Goal: Task Accomplishment & Management: Complete application form

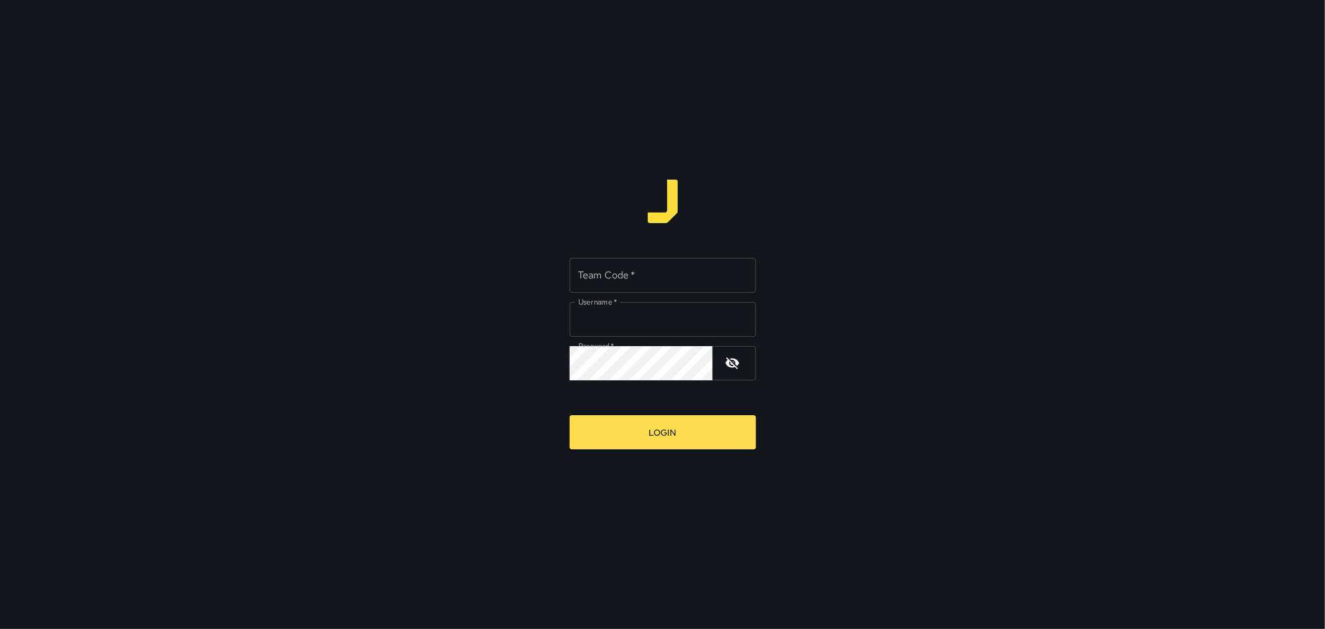
type input "*********"
click at [663, 276] on input "Team Code   *" at bounding box center [663, 275] width 186 height 35
type input "****"
click at [637, 457] on div "Team Code   * **** Team Code   * Username   * ********* Username   * Password  …" at bounding box center [662, 314] width 1325 height 629
click at [637, 447] on button "Login" at bounding box center [663, 432] width 186 height 34
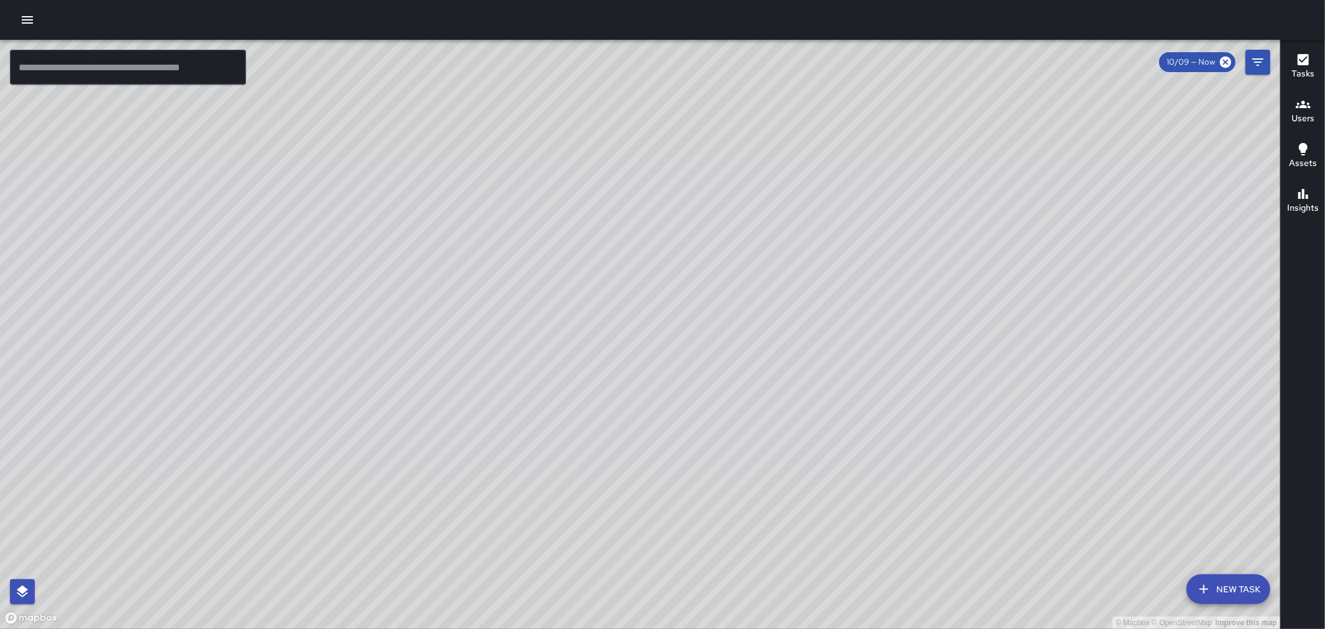
click at [39, 16] on button "button" at bounding box center [27, 19] width 25 height 25
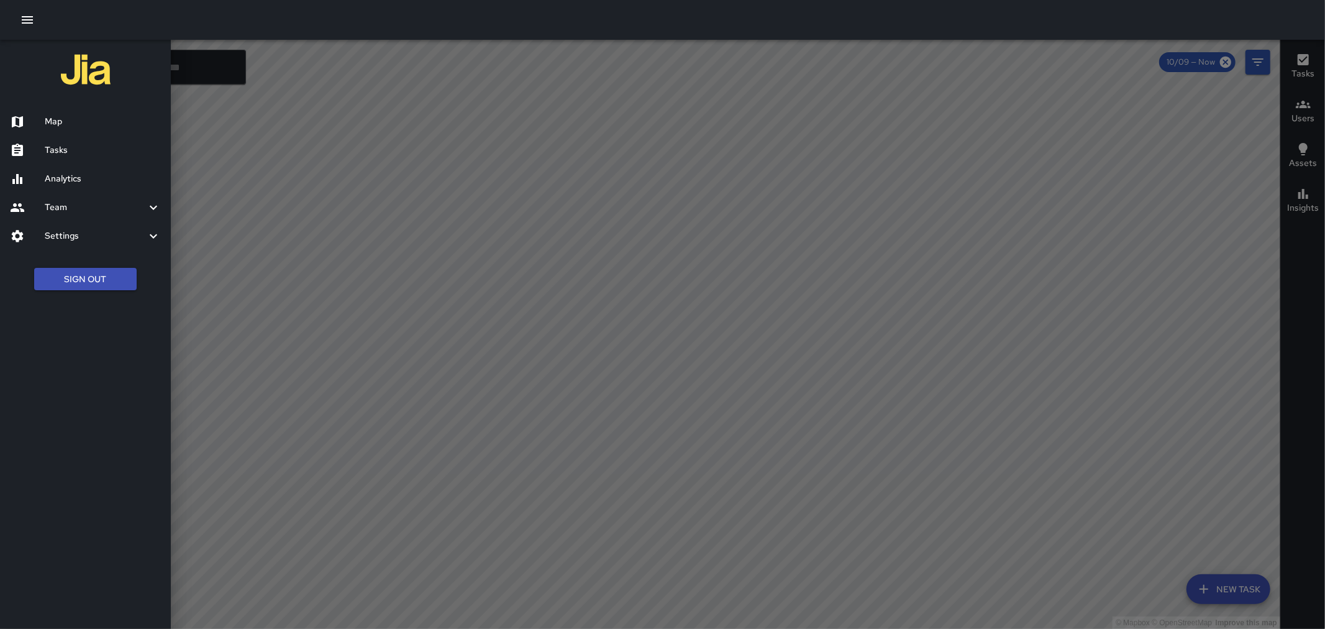
click at [65, 141] on div "Tasks" at bounding box center [85, 150] width 171 height 29
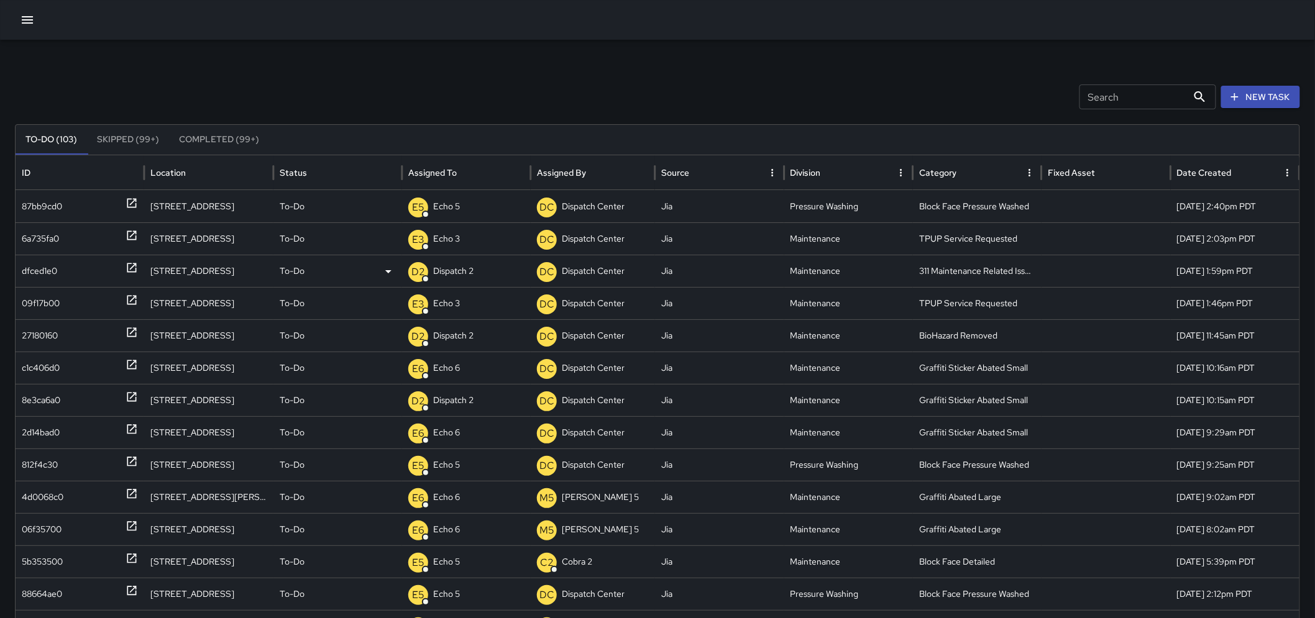
click at [129, 262] on icon at bounding box center [132, 268] width 12 height 12
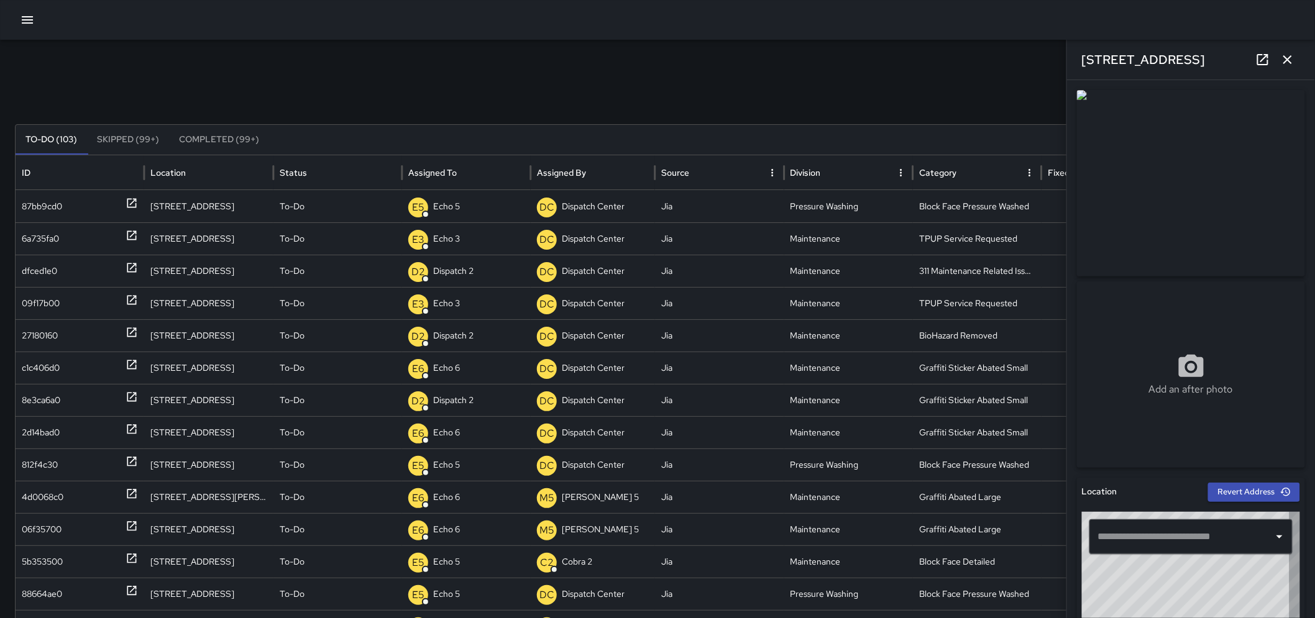
type input "**********"
drag, startPoint x: 1175, startPoint y: 58, endPoint x: 1081, endPoint y: 71, distance: 94.7
click at [1081, 71] on div "[STREET_ADDRESS]" at bounding box center [1191, 60] width 248 height 40
copy h6 "[STREET_ADDRESS]"
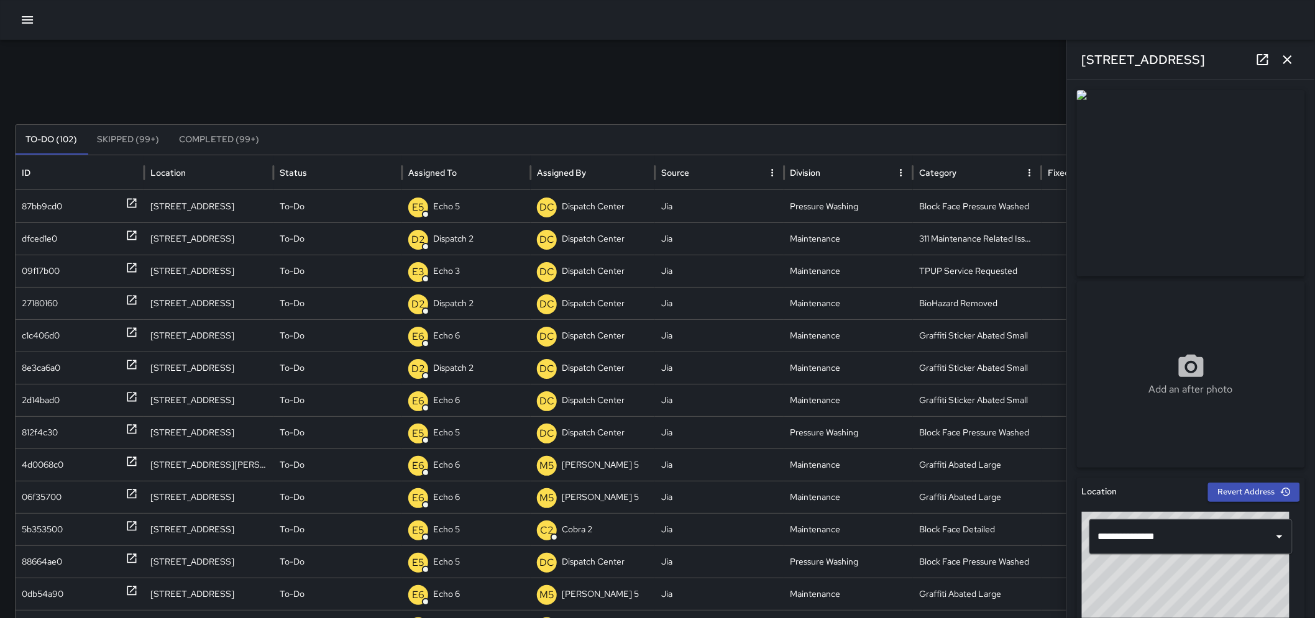
click at [1291, 62] on icon "button" at bounding box center [1287, 59] width 9 height 9
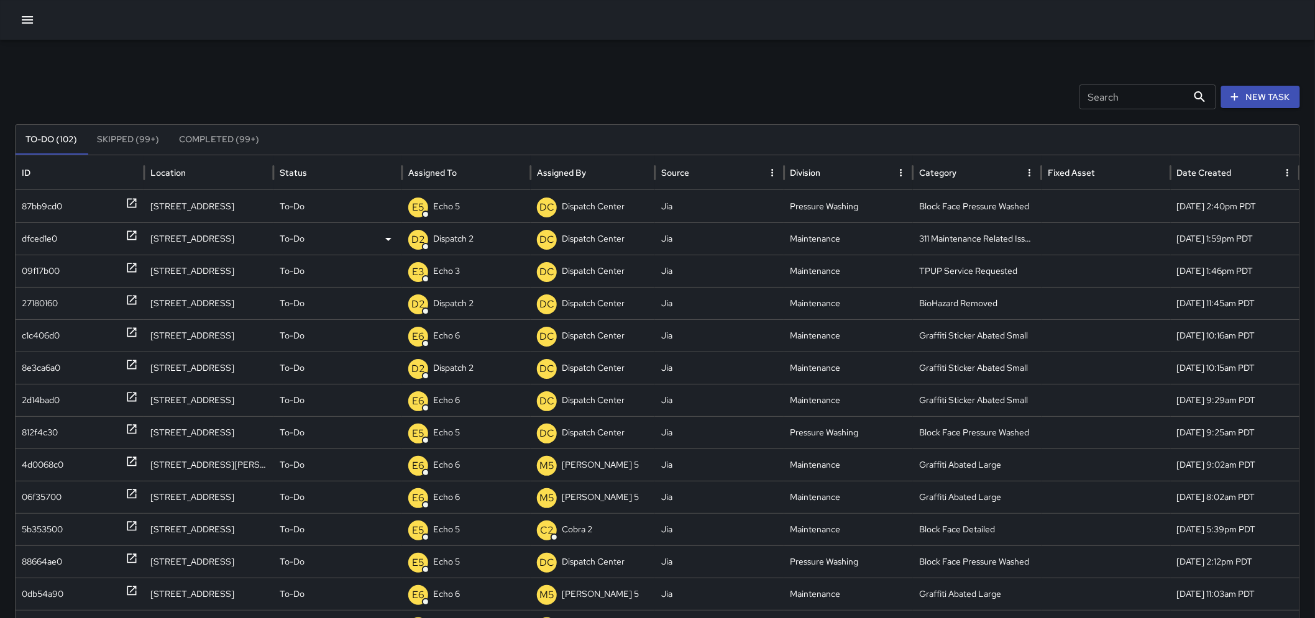
click at [284, 234] on p "To-Do" at bounding box center [292, 239] width 25 height 32
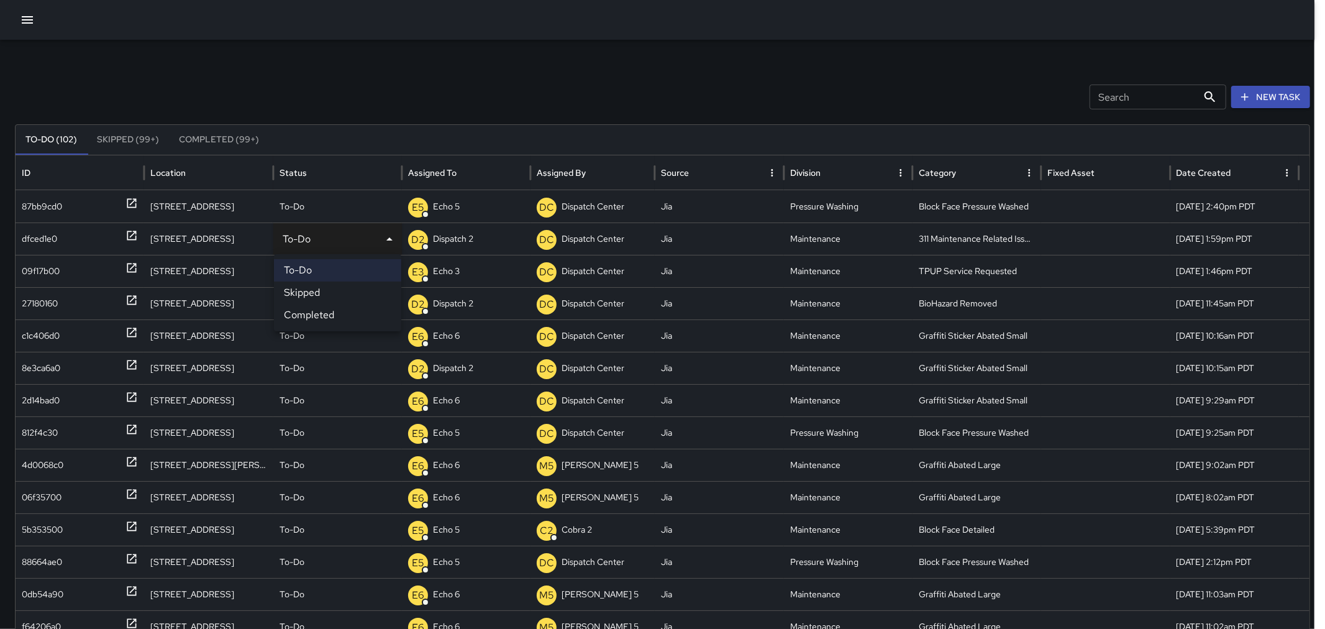
click at [326, 313] on li "Completed" at bounding box center [337, 315] width 127 height 22
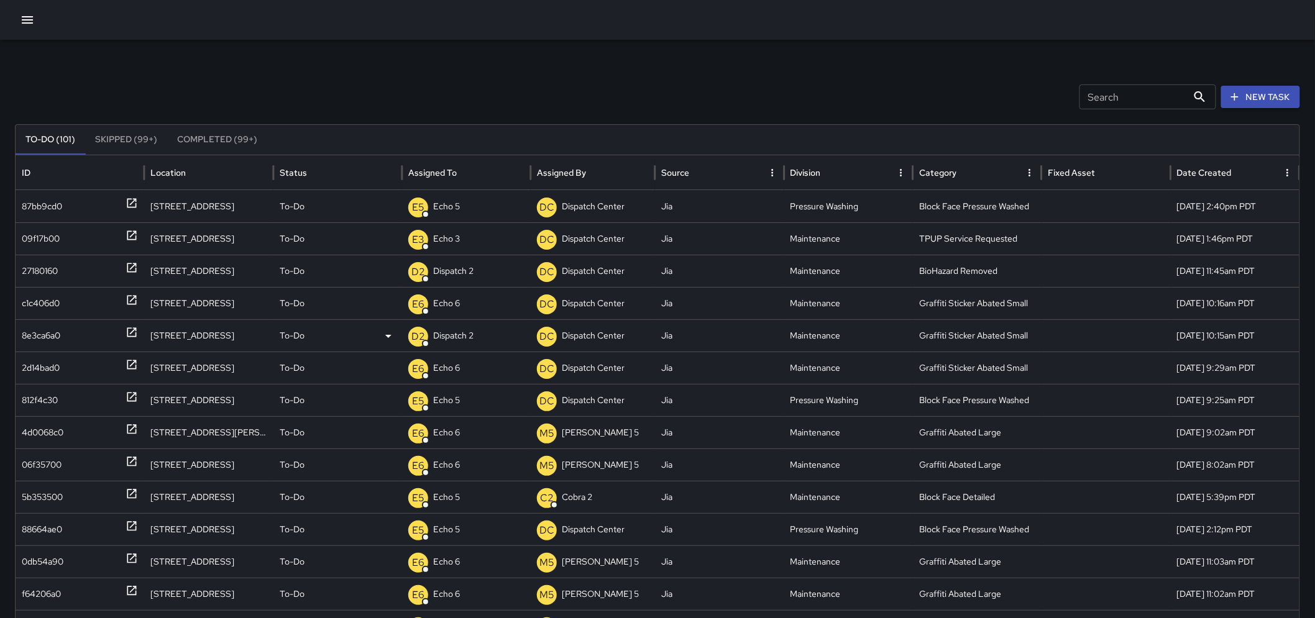
click at [132, 329] on icon at bounding box center [132, 332] width 12 height 12
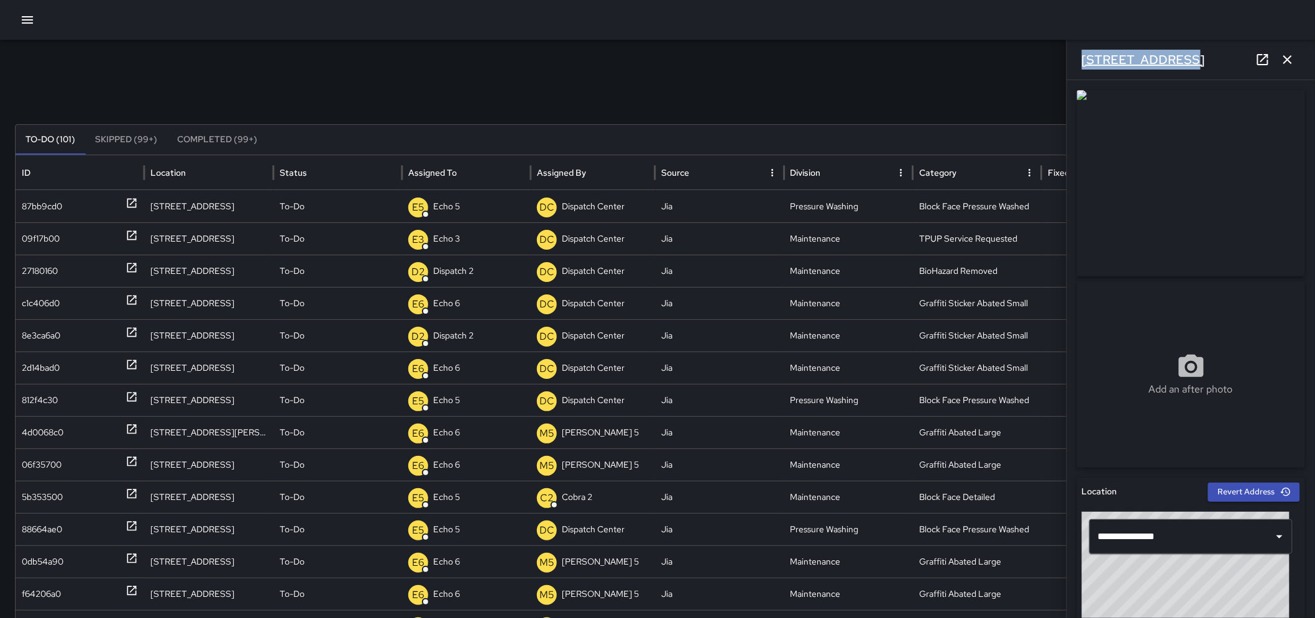
drag, startPoint x: 1179, startPoint y: 61, endPoint x: 1083, endPoint y: 57, distance: 97.0
click at [1083, 57] on div "[STREET_ADDRESS]" at bounding box center [1191, 60] width 248 height 40
copy h6 "[STREET_ADDRESS]"
click at [1294, 60] on icon "button" at bounding box center [1287, 59] width 15 height 15
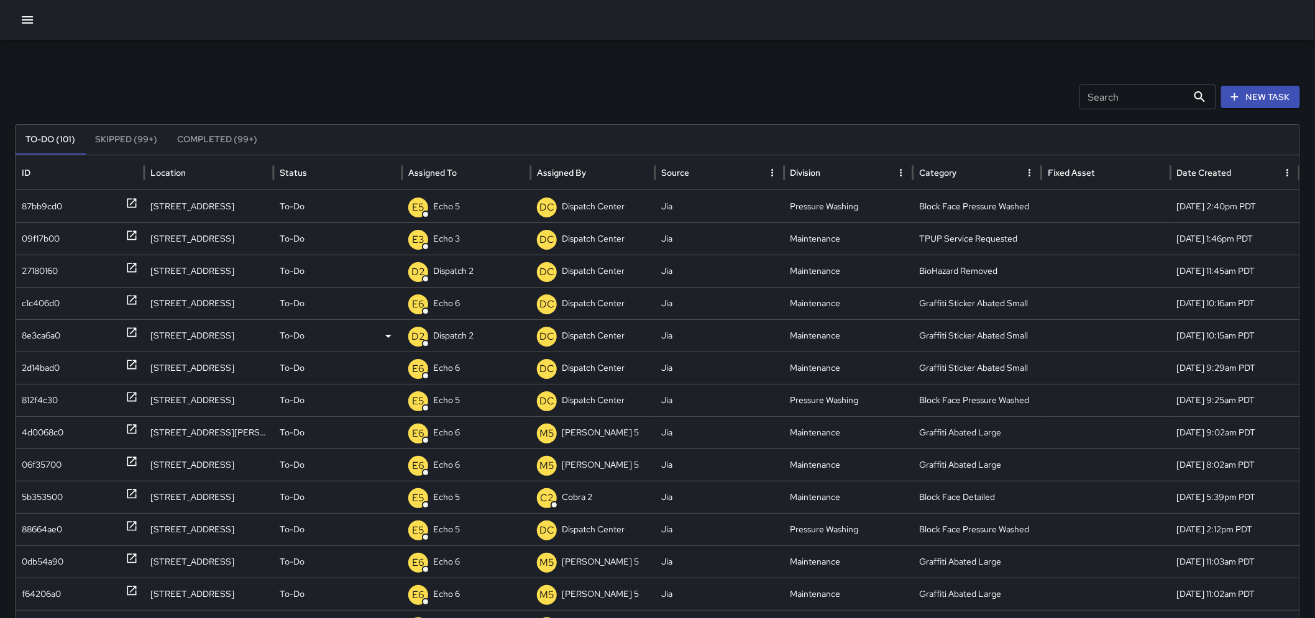
click at [454, 339] on p "Dispatch 2" at bounding box center [453, 336] width 40 height 32
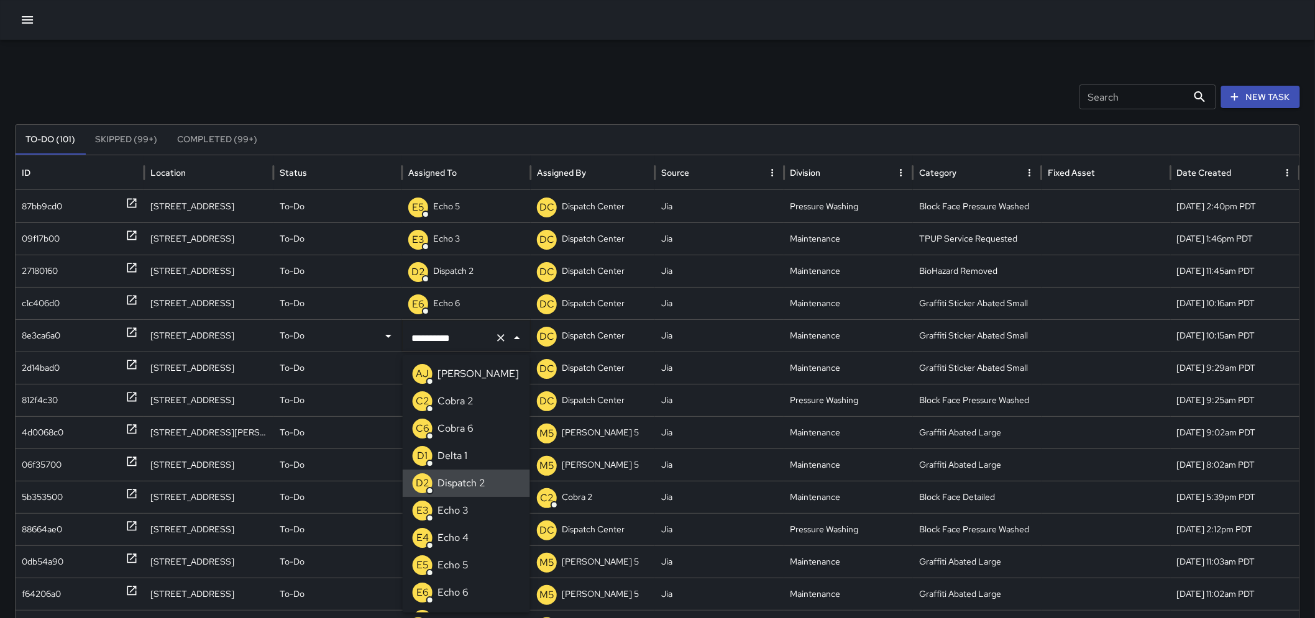
click at [497, 332] on icon "Clear" at bounding box center [501, 338] width 12 height 12
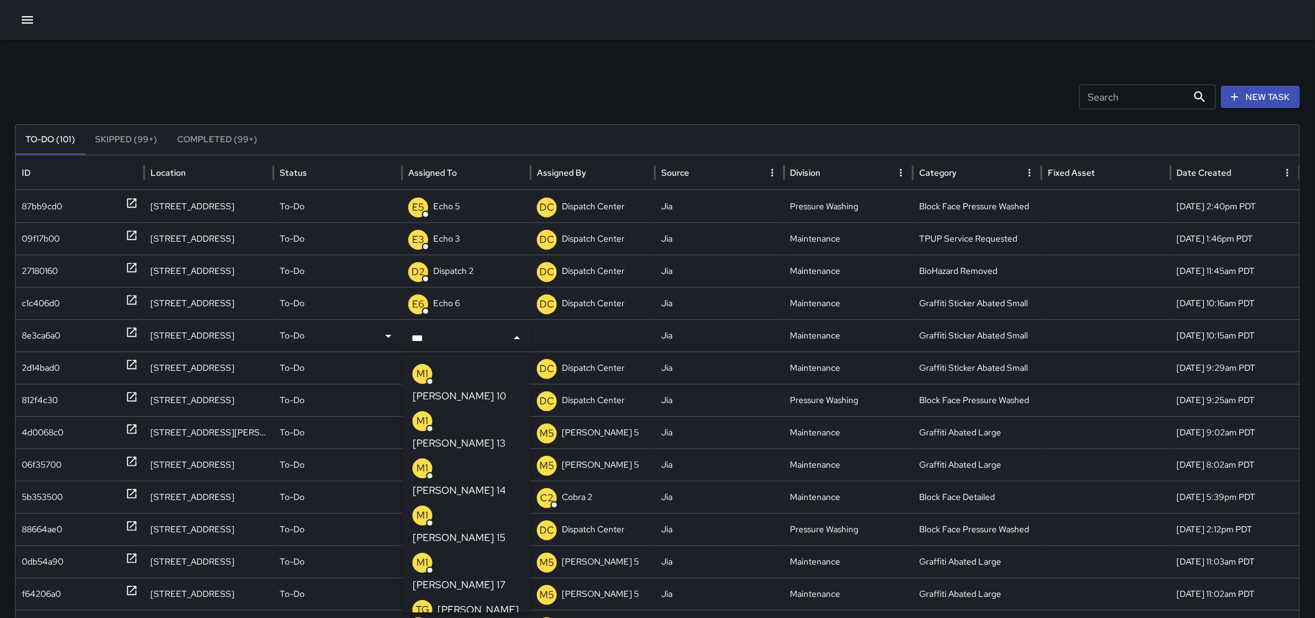
type input "****"
click at [460, 531] on p "[PERSON_NAME] 15" at bounding box center [459, 538] width 93 height 15
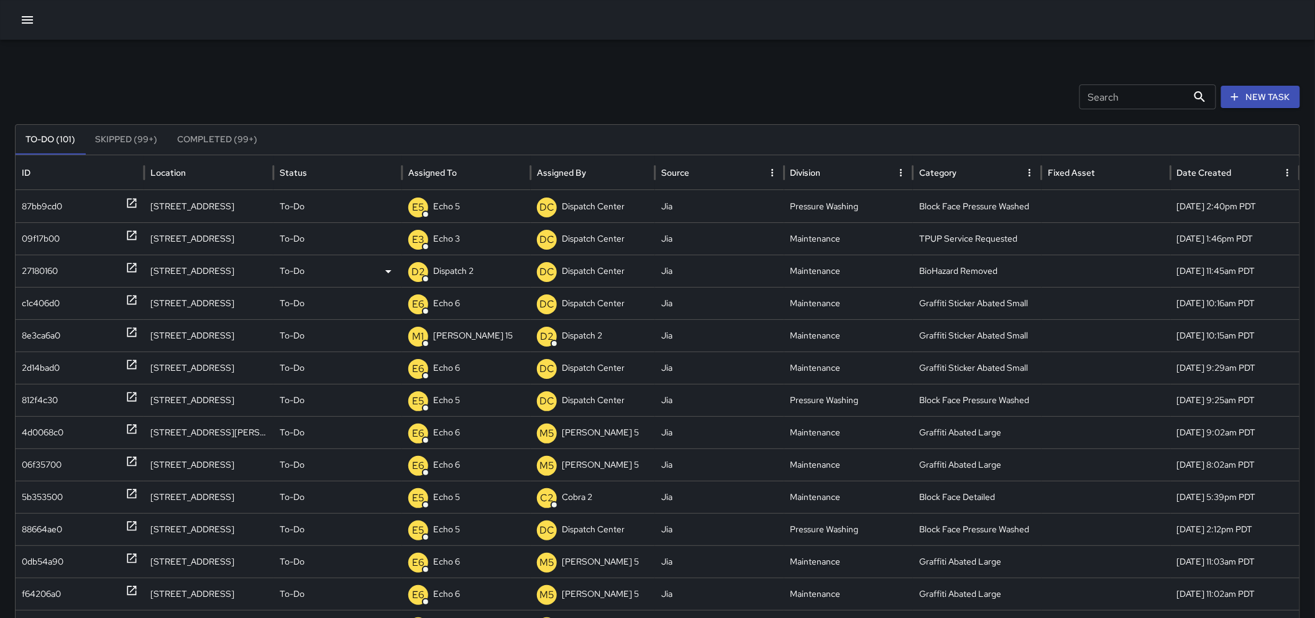
click at [126, 262] on icon at bounding box center [132, 268] width 12 height 12
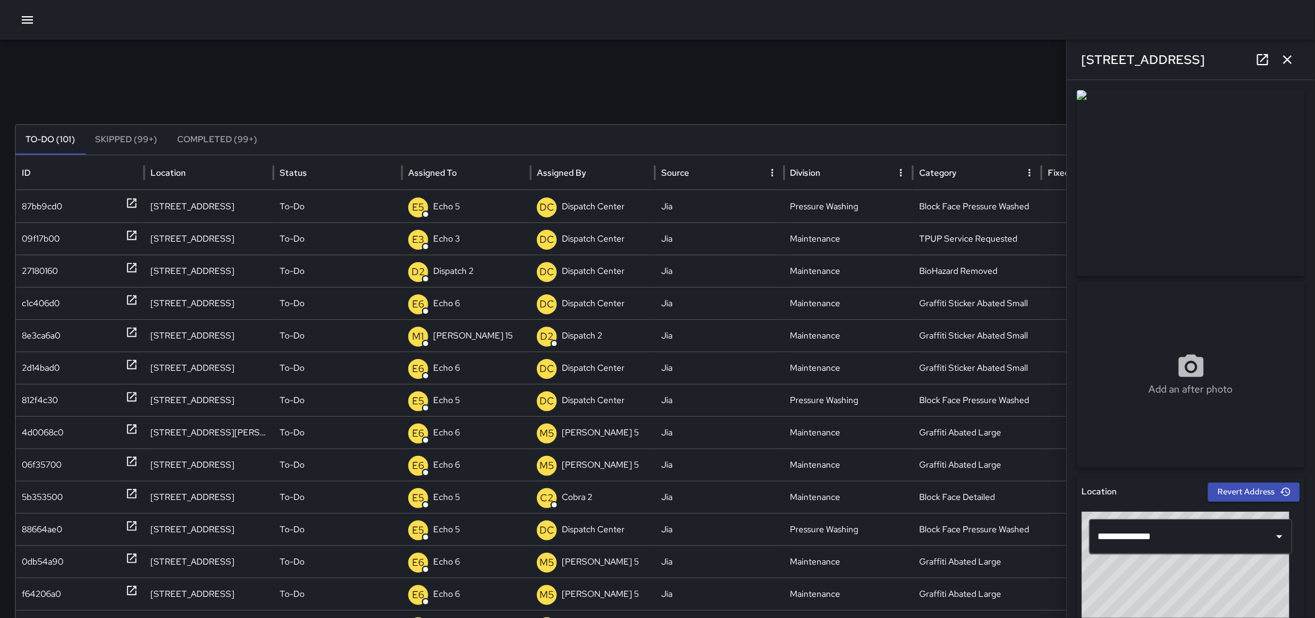
click at [1289, 62] on icon "button" at bounding box center [1287, 59] width 9 height 9
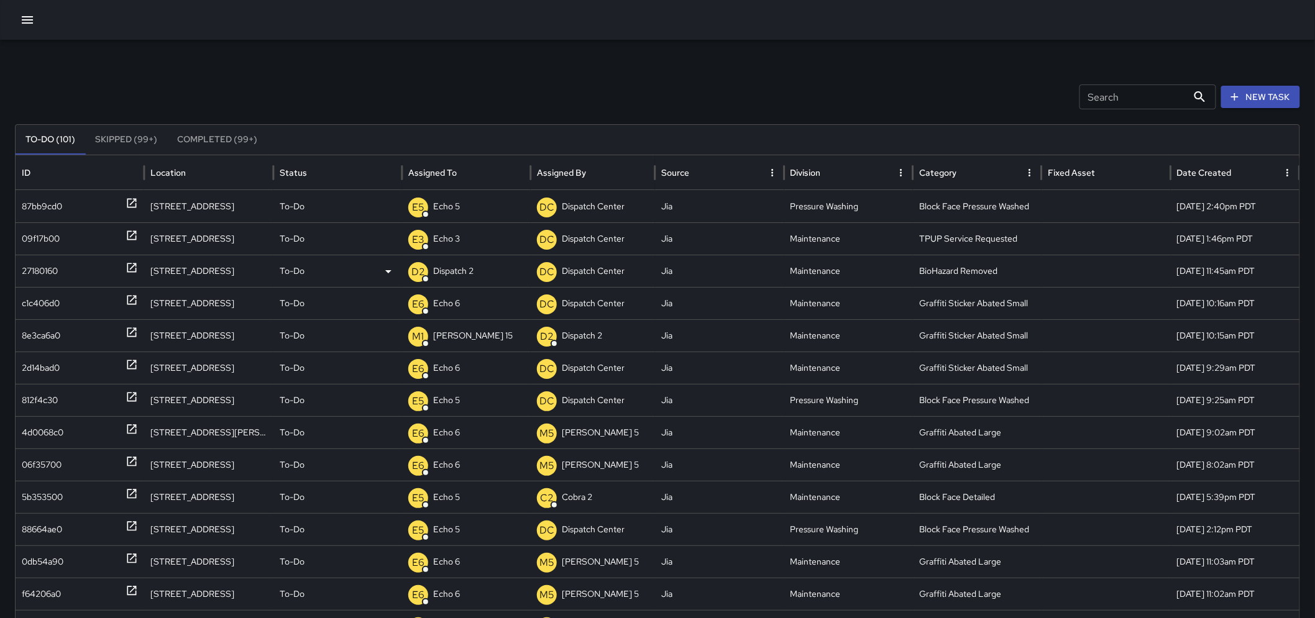
click at [450, 267] on p "Dispatch 2" at bounding box center [453, 271] width 40 height 32
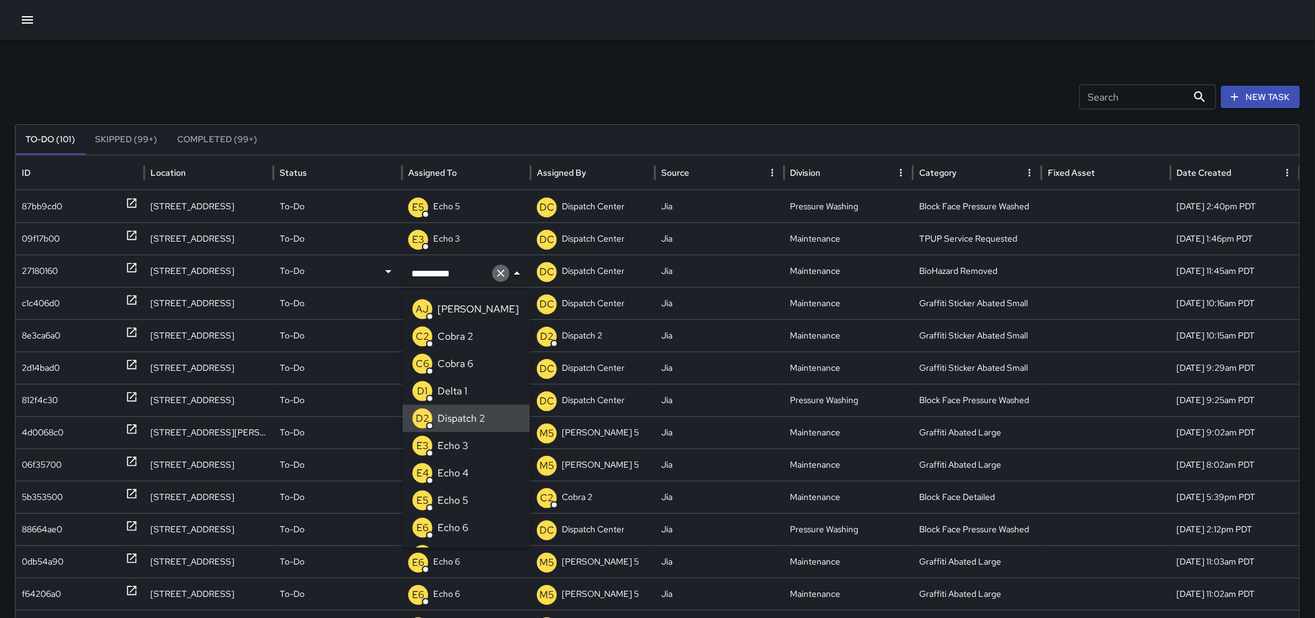
click at [495, 275] on icon "Clear" at bounding box center [501, 273] width 12 height 12
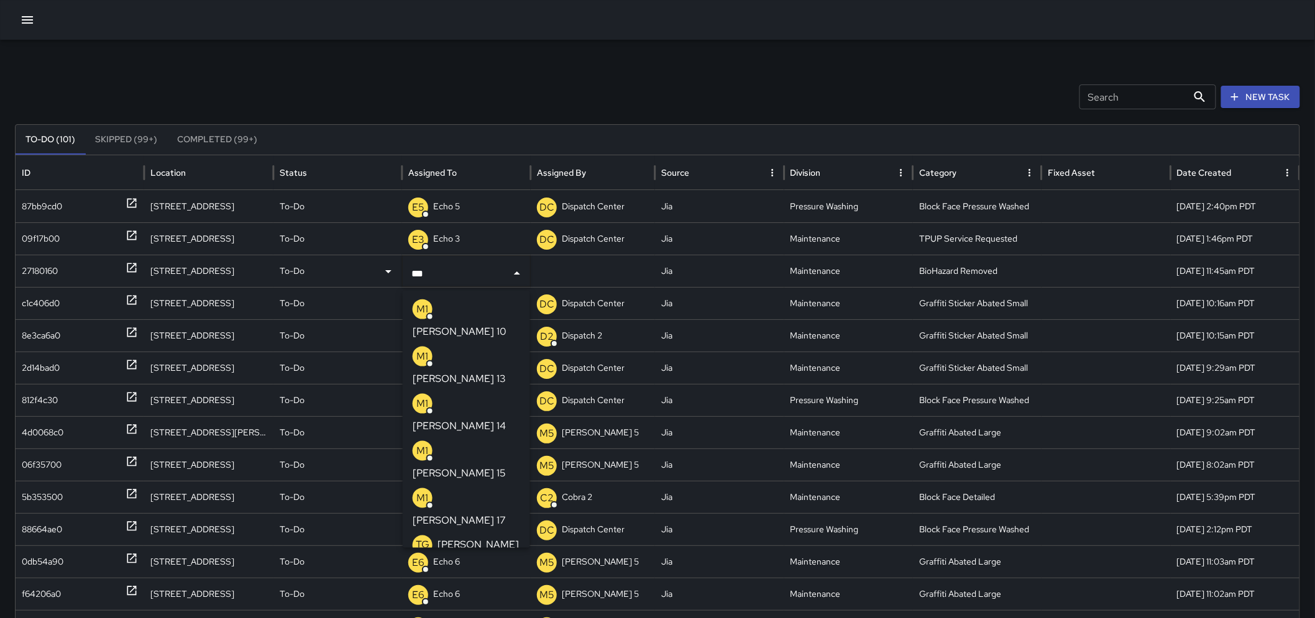
type input "****"
click at [462, 419] on p "[PERSON_NAME] 14" at bounding box center [459, 426] width 93 height 15
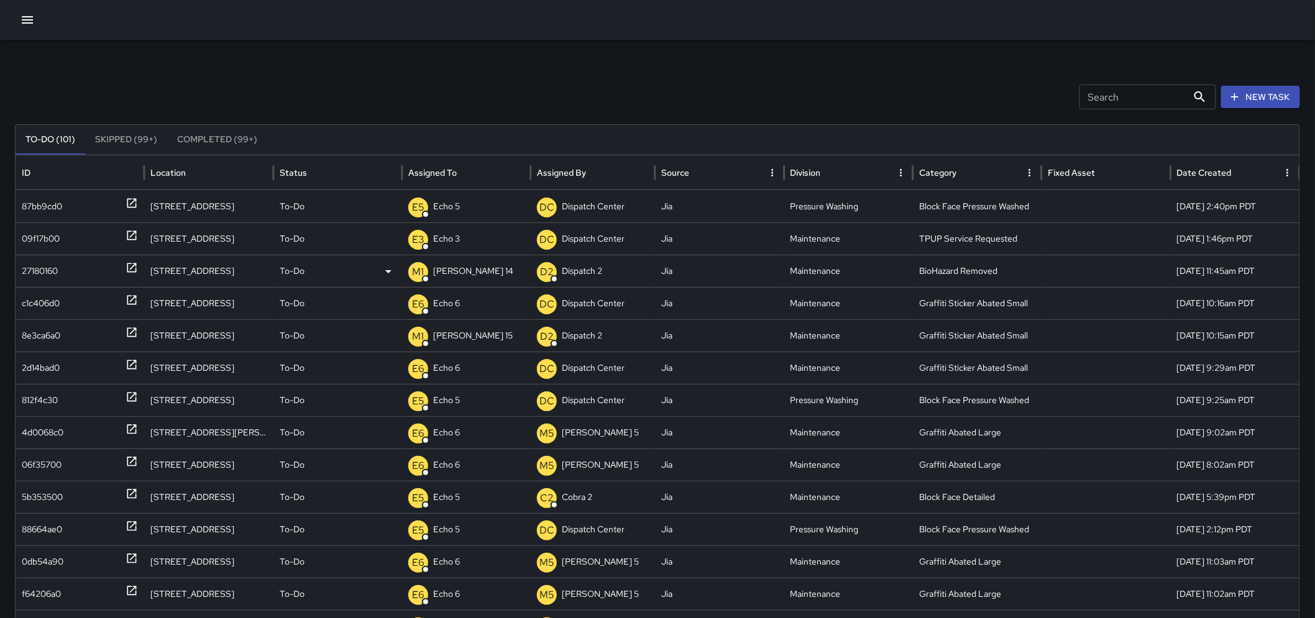
click at [123, 263] on div "27180160" at bounding box center [80, 271] width 116 height 32
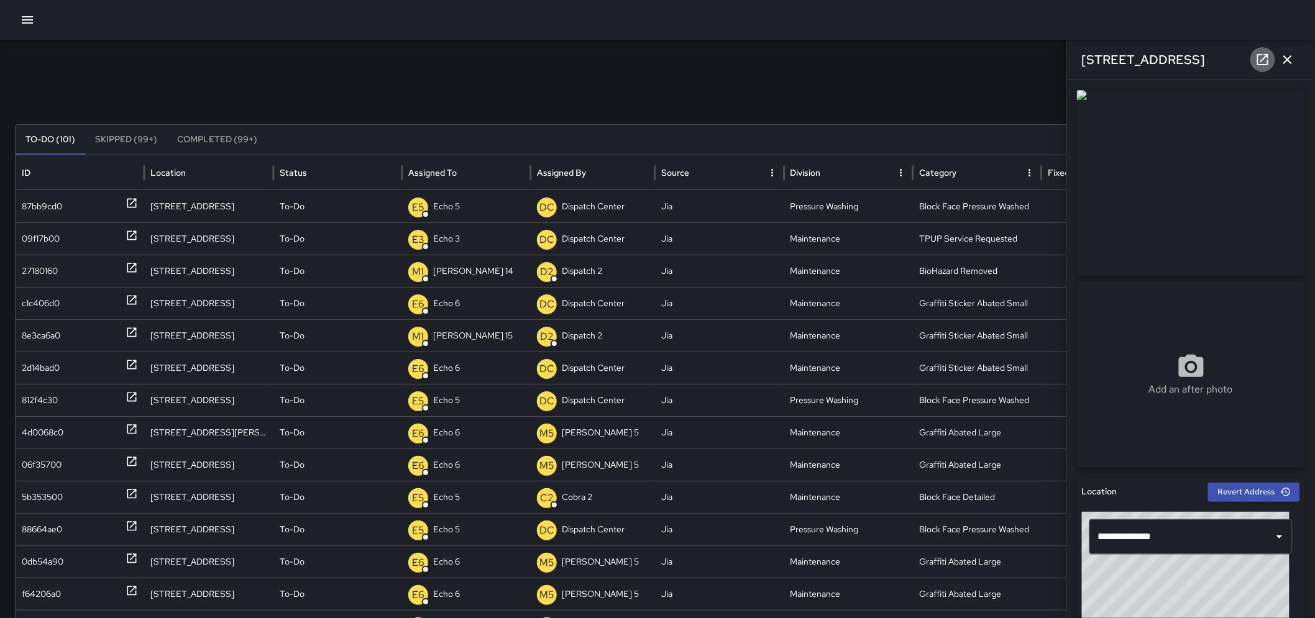
click at [1254, 61] on link at bounding box center [1262, 59] width 25 height 25
click at [1279, 60] on button "button" at bounding box center [1287, 59] width 25 height 25
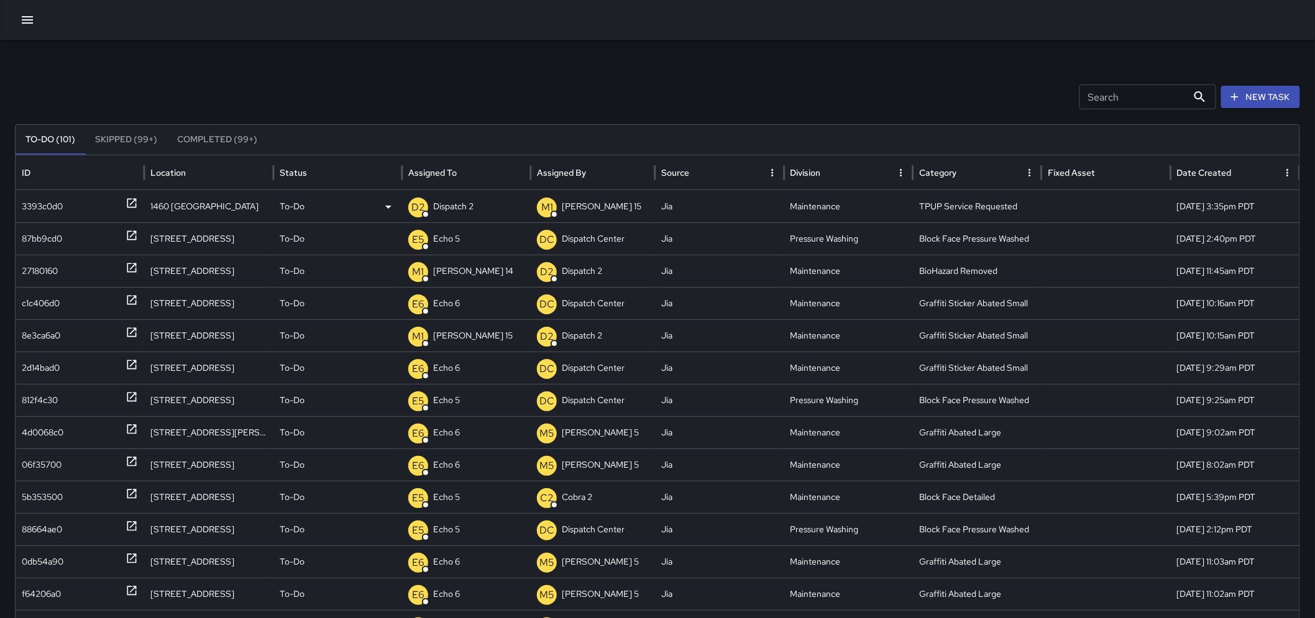
click at [469, 200] on p "Dispatch 2" at bounding box center [453, 207] width 40 height 32
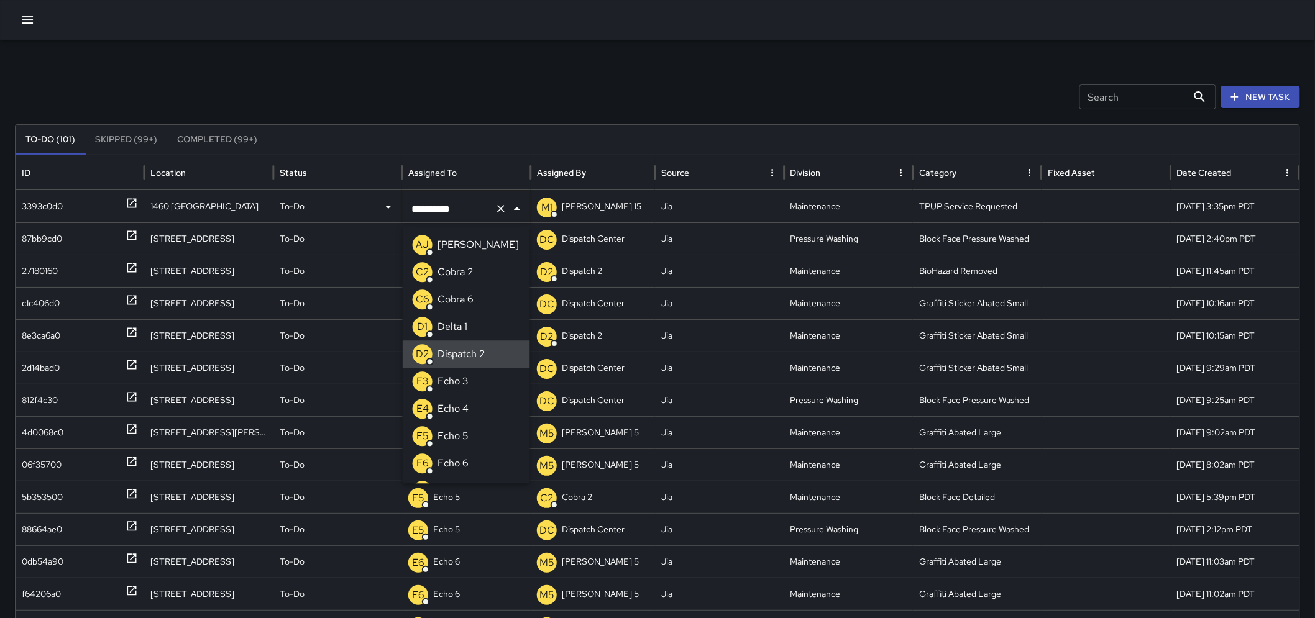
click at [500, 215] on div at bounding box center [508, 208] width 32 height 17
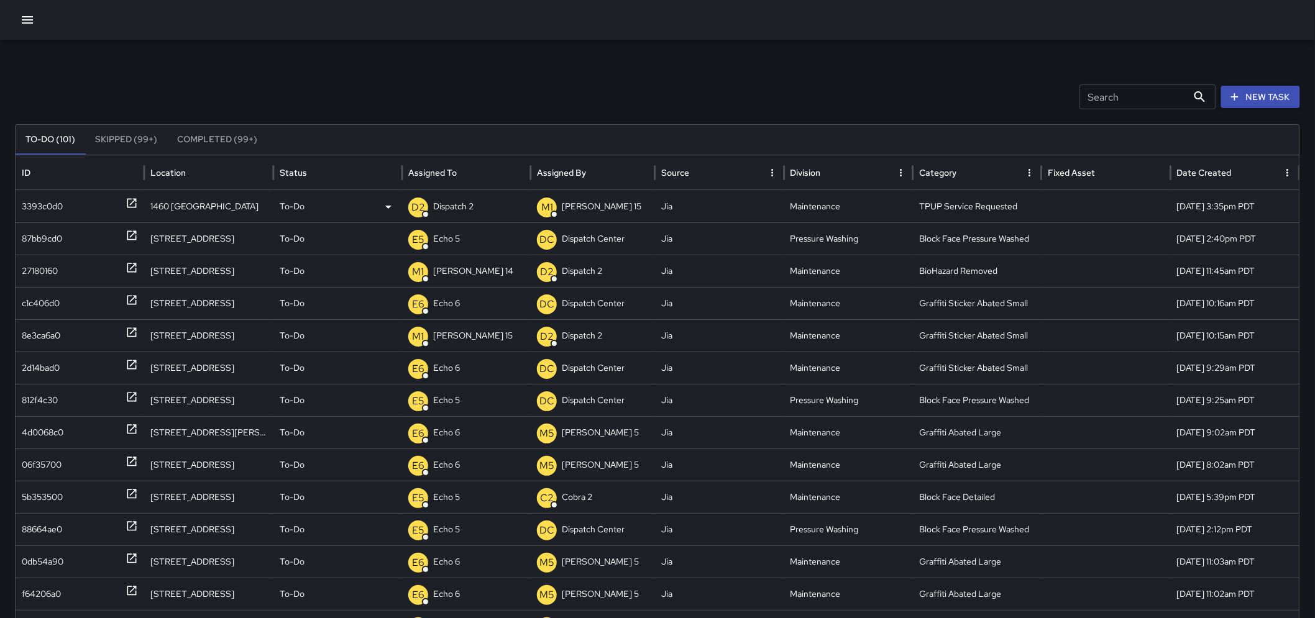
click at [476, 211] on div "D2 Dispatch 2" at bounding box center [466, 207] width 116 height 32
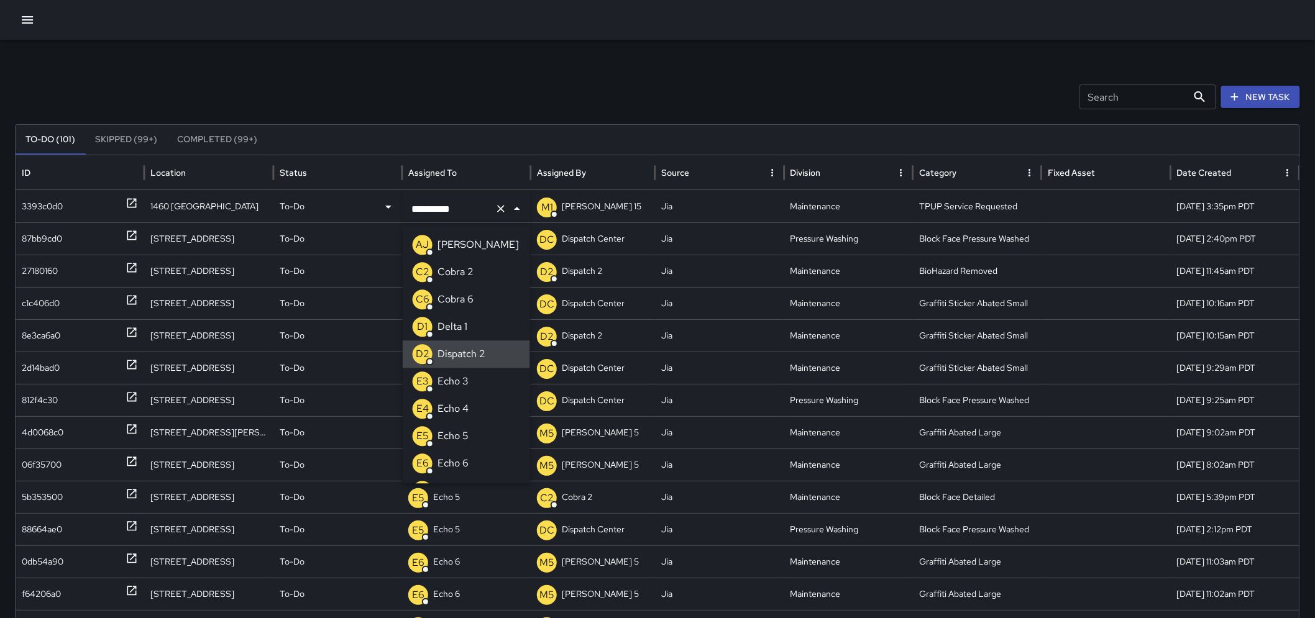
click at [506, 205] on icon "Clear" at bounding box center [501, 209] width 12 height 12
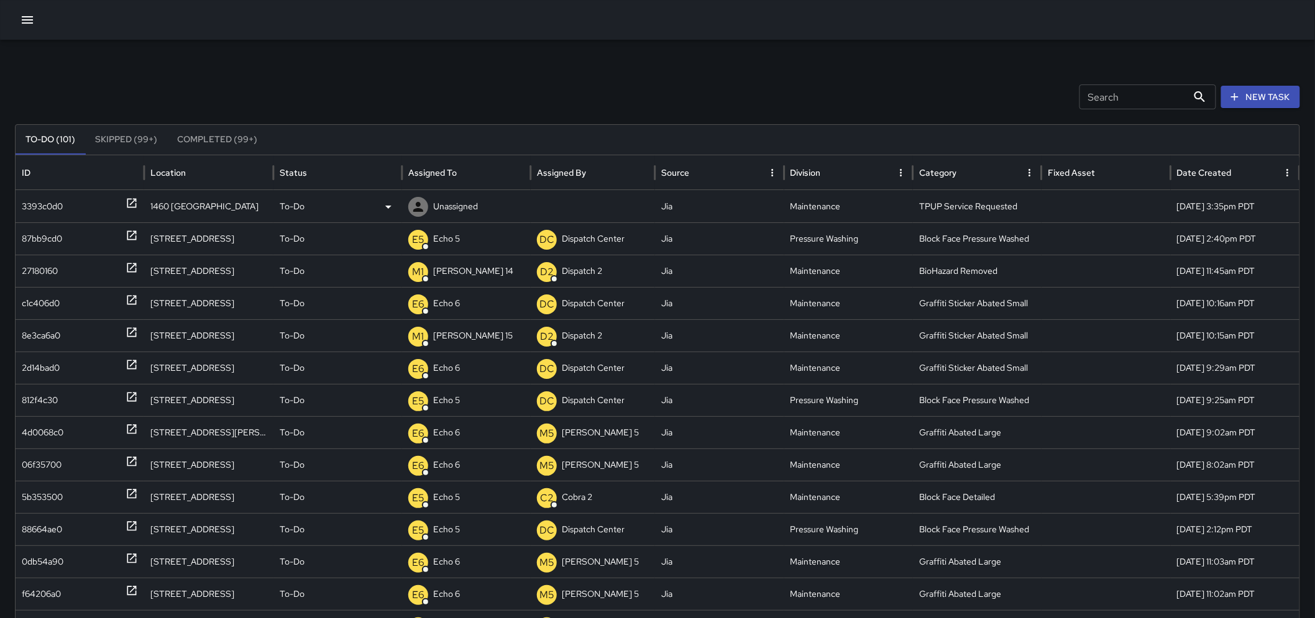
click at [469, 209] on p "Unassigned" at bounding box center [455, 207] width 45 height 32
type input "*"
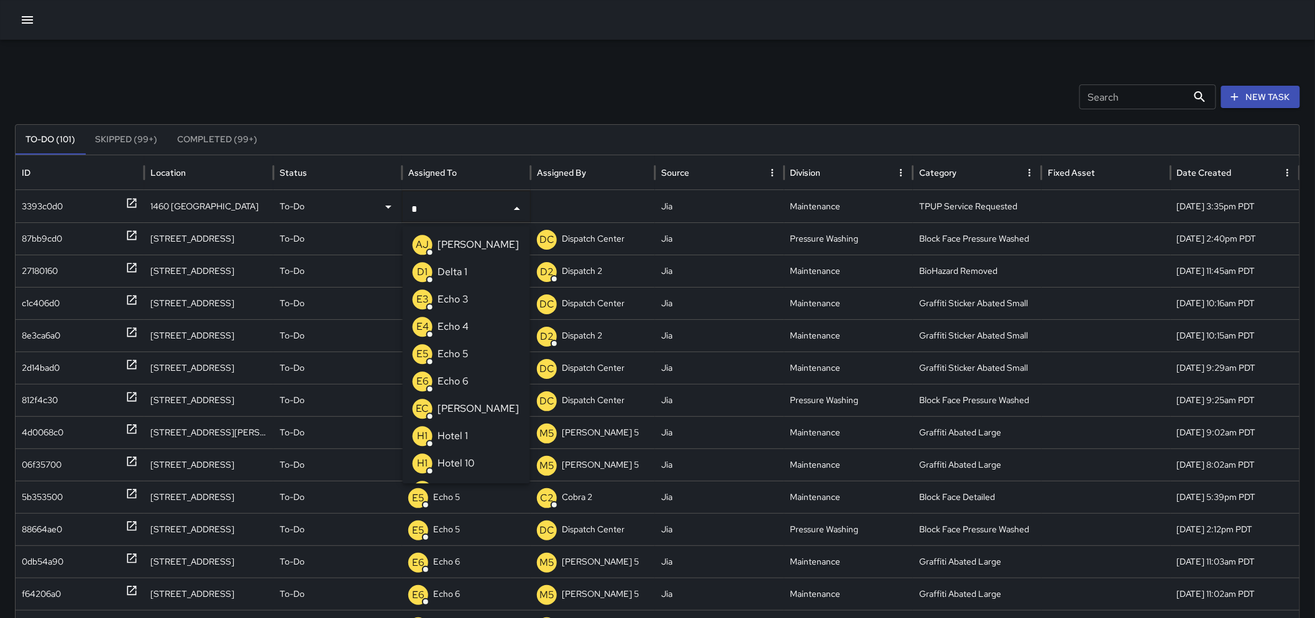
click at [444, 302] on p "Echo 3" at bounding box center [452, 299] width 31 height 15
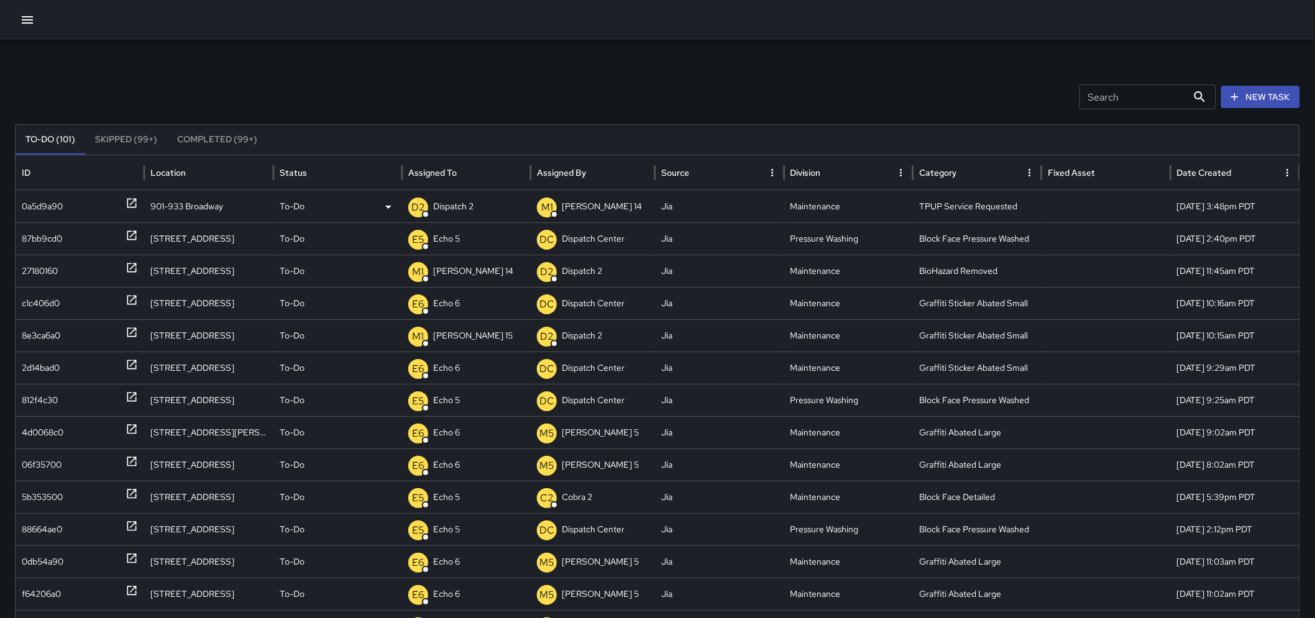
click at [465, 207] on p "Dispatch 2" at bounding box center [453, 207] width 40 height 32
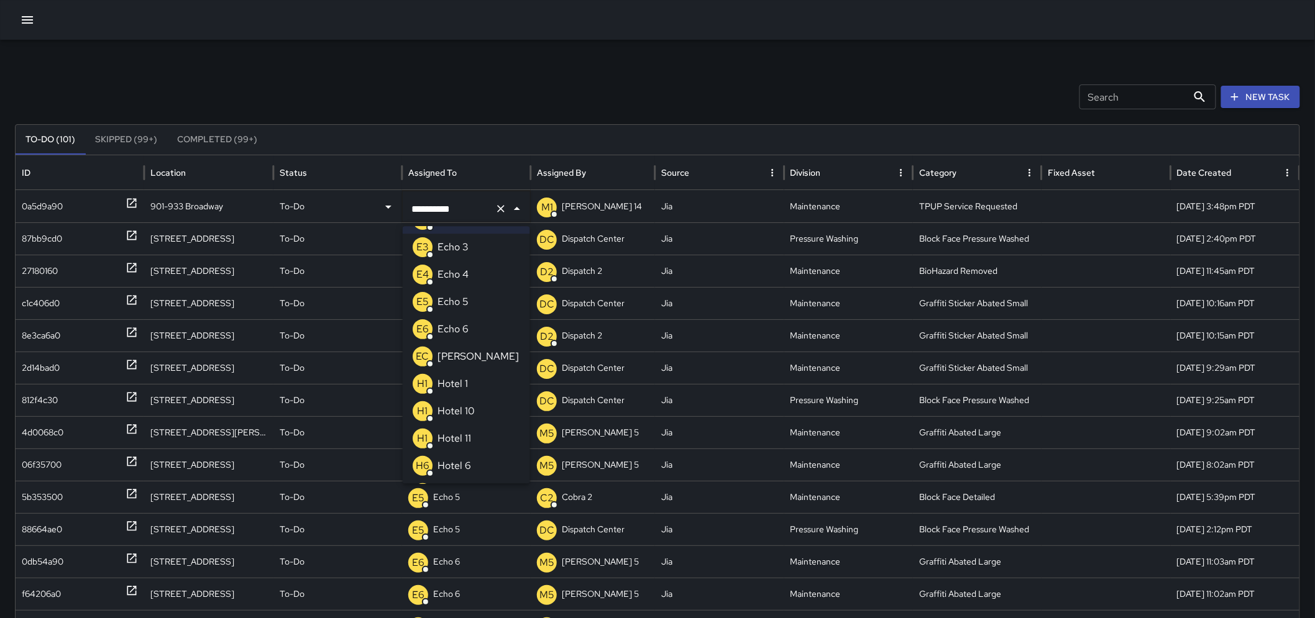
scroll to position [138, 0]
click at [475, 247] on li "E3 Echo 3" at bounding box center [466, 243] width 127 height 27
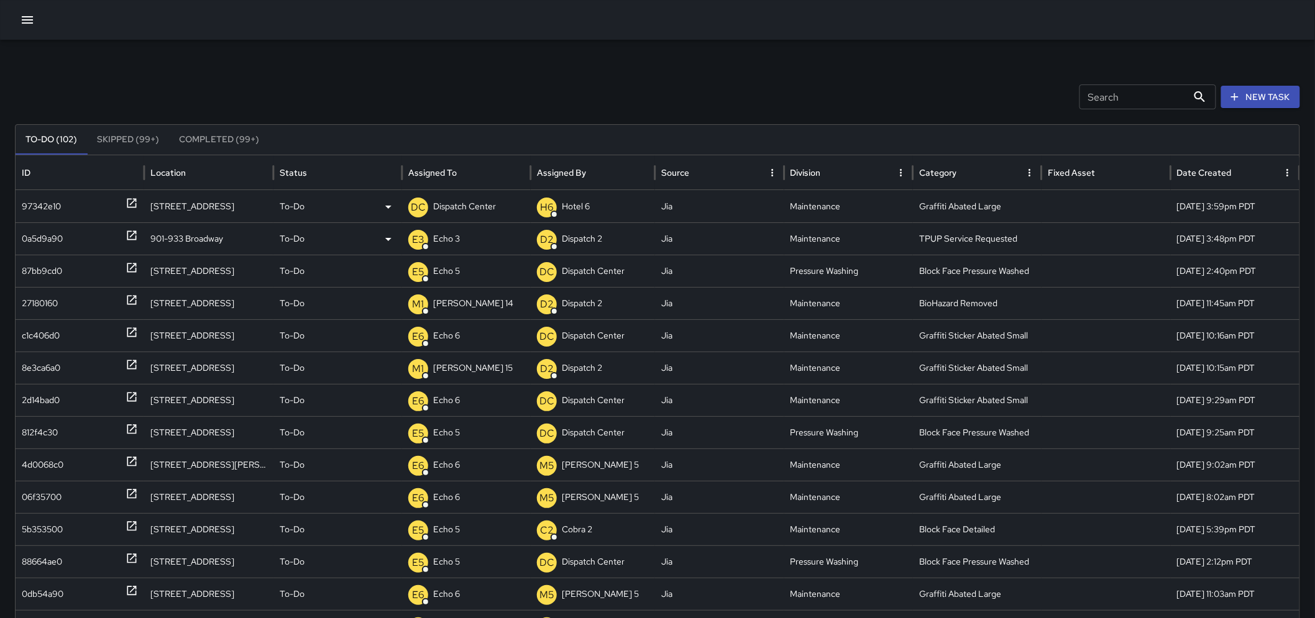
click at [126, 207] on icon at bounding box center [132, 203] width 12 height 12
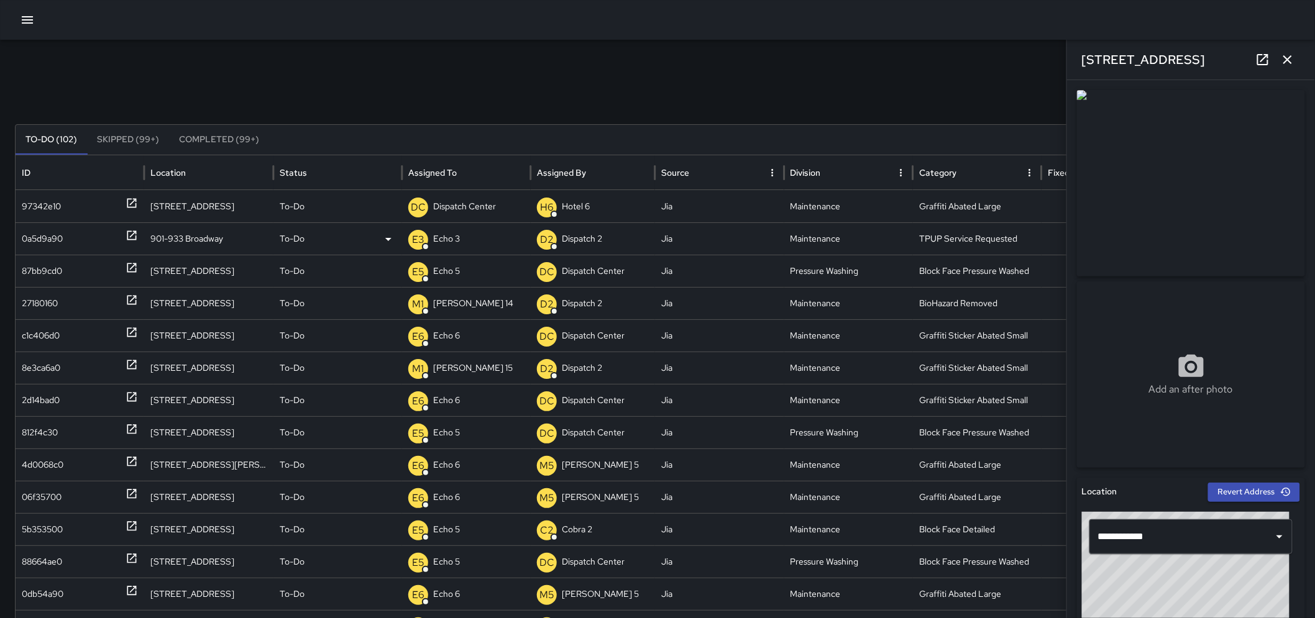
click at [1297, 52] on button "button" at bounding box center [1287, 59] width 25 height 25
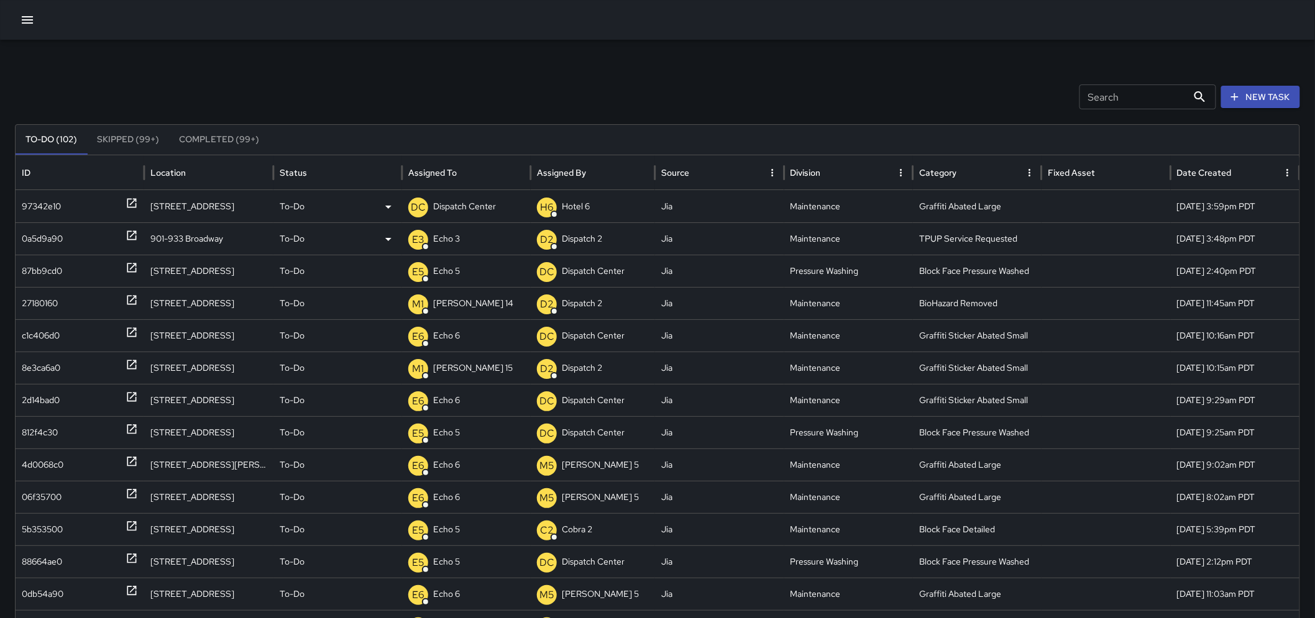
click at [472, 201] on p "Dispatch Center" at bounding box center [464, 207] width 63 height 32
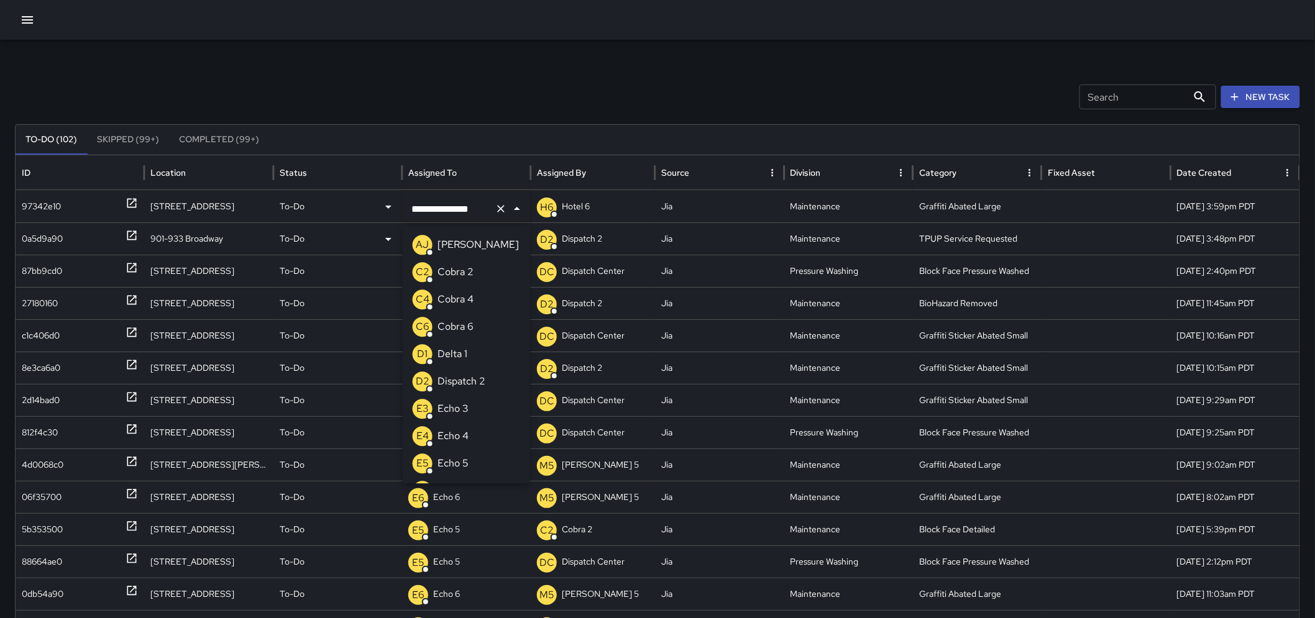
scroll to position [918, 0]
click at [504, 208] on icon "Clear" at bounding box center [501, 209] width 12 height 12
click at [456, 377] on p "Echo 6" at bounding box center [452, 381] width 31 height 15
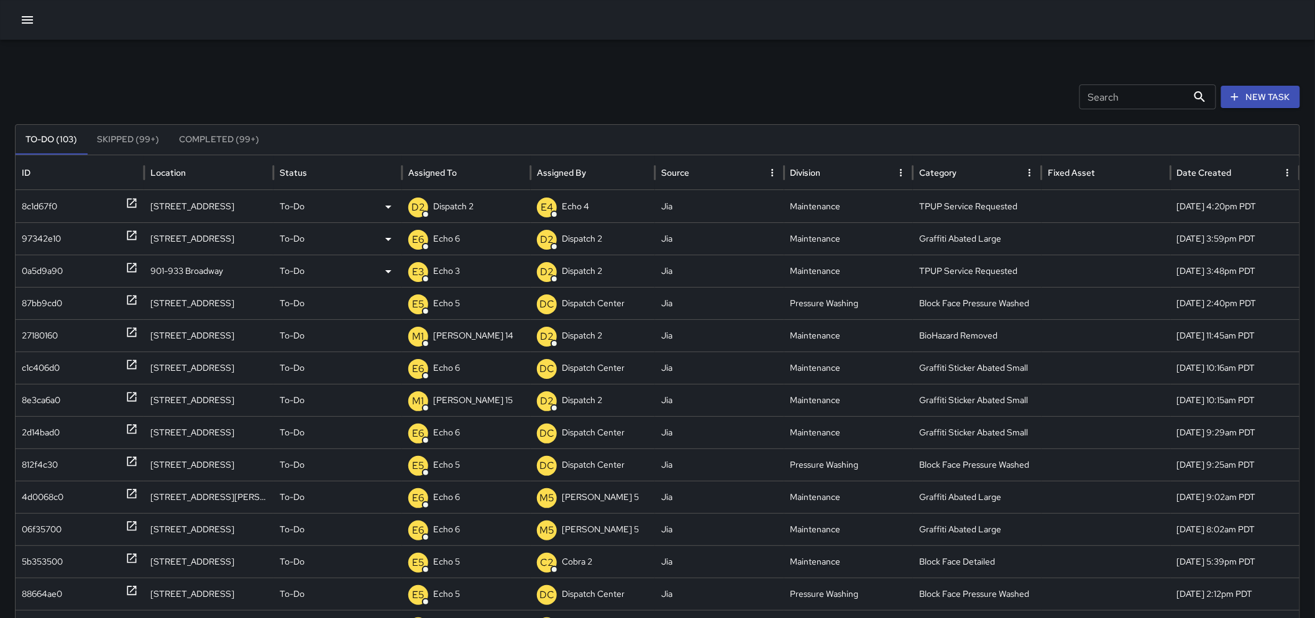
click at [462, 209] on p "Dispatch 2" at bounding box center [453, 207] width 40 height 32
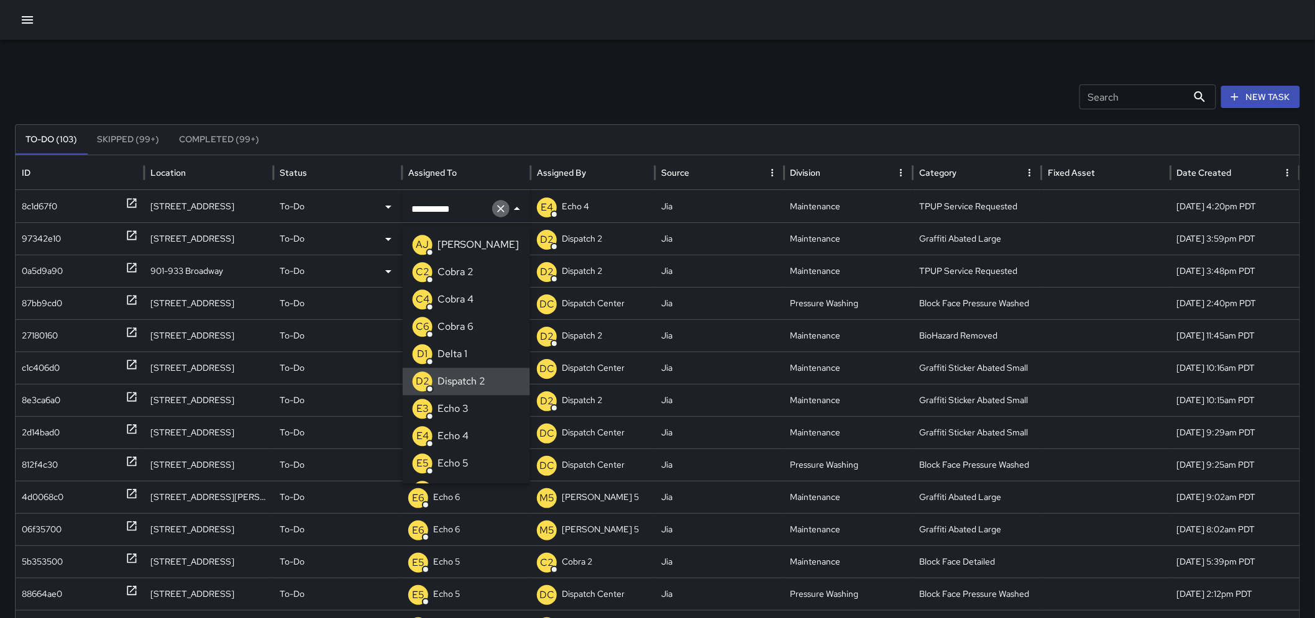
click at [498, 210] on icon "Clear" at bounding box center [501, 209] width 12 height 12
type input "***"
click at [485, 241] on li "E3 Echo 3" at bounding box center [466, 244] width 127 height 27
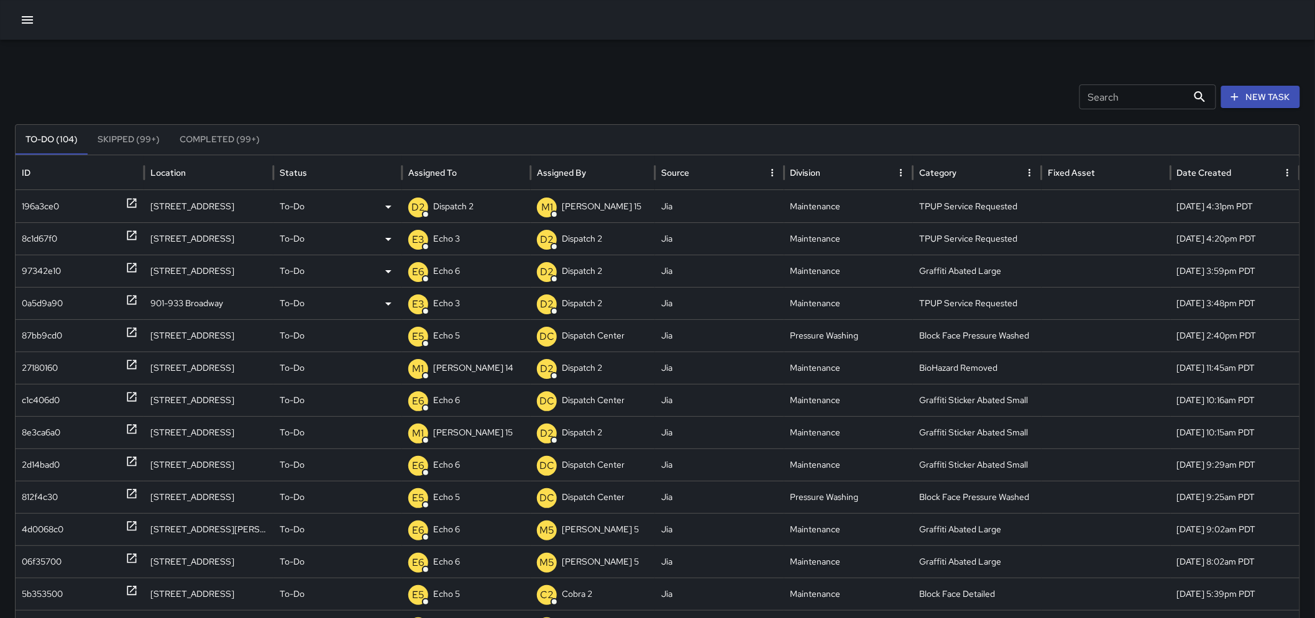
click at [472, 204] on p "Dispatch 2" at bounding box center [453, 207] width 40 height 32
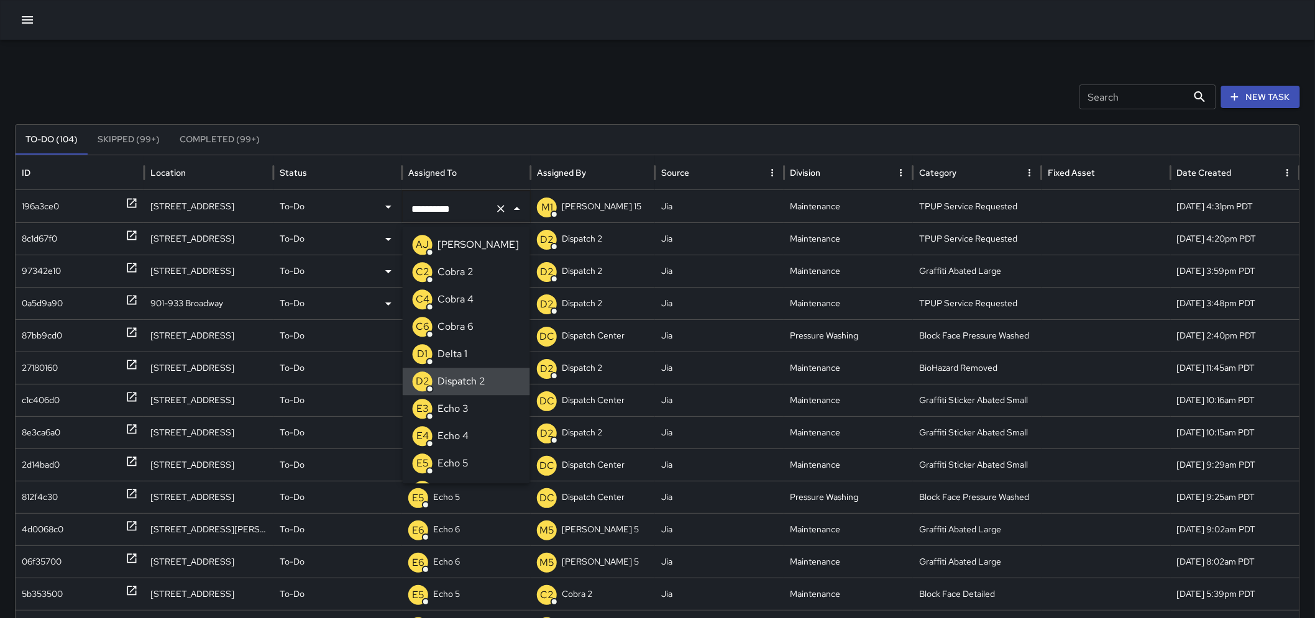
click at [497, 203] on icon "Clear" at bounding box center [501, 209] width 12 height 12
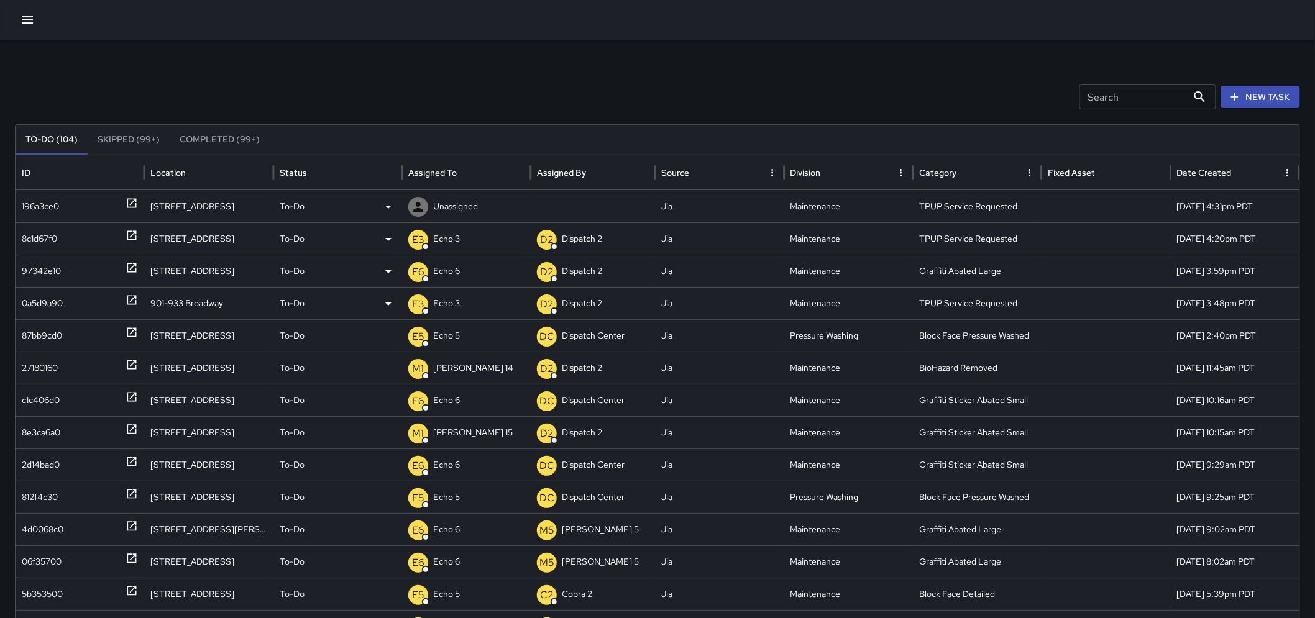
click at [466, 195] on p "Unassigned" at bounding box center [455, 207] width 45 height 32
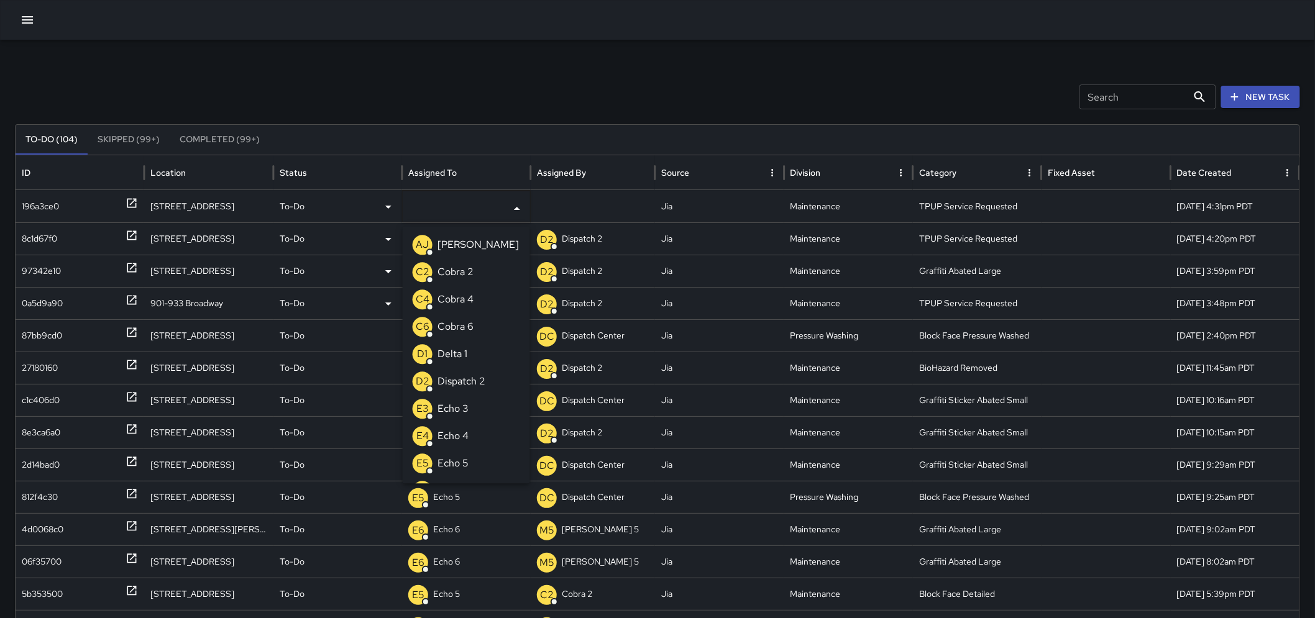
type input "*"
click at [456, 308] on div "E3 Echo 3" at bounding box center [441, 300] width 56 height 20
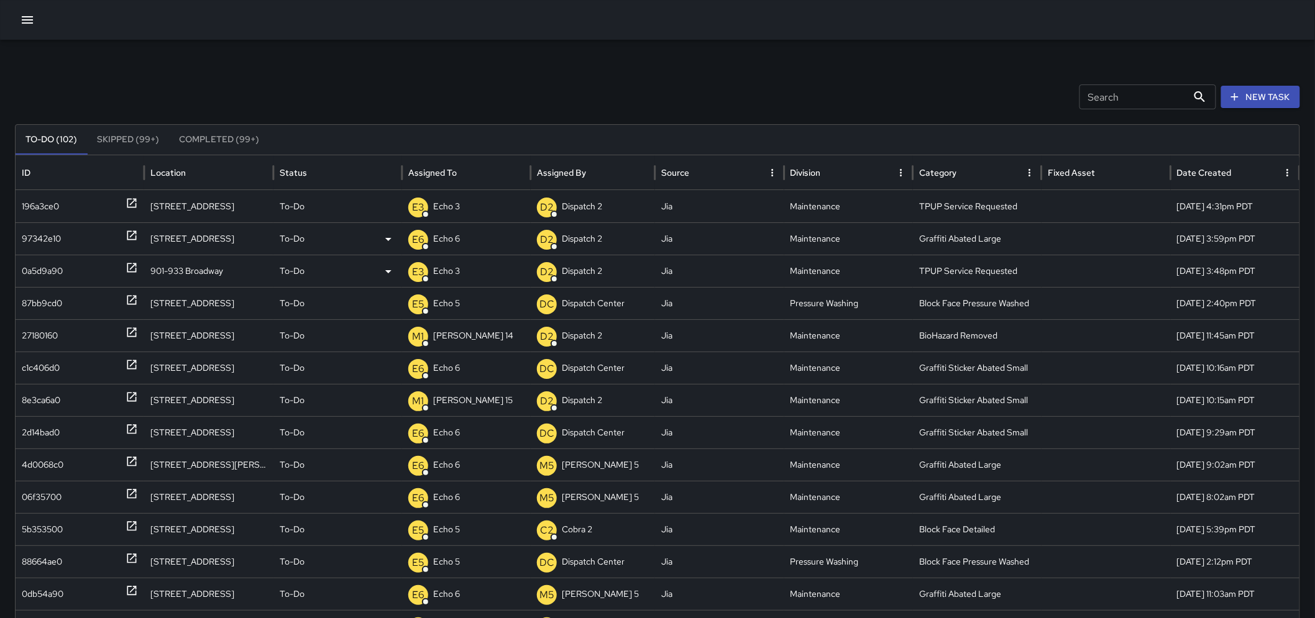
click at [1263, 103] on button "New Task" at bounding box center [1260, 97] width 79 height 23
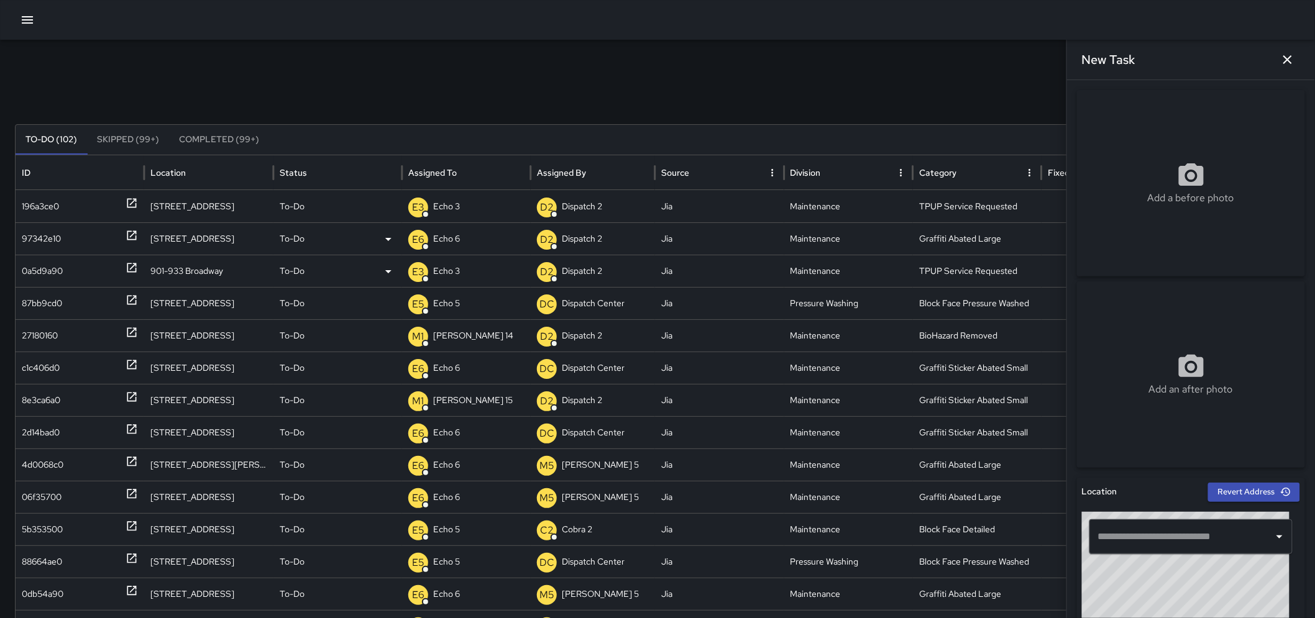
click at [1100, 545] on input "text" at bounding box center [1181, 537] width 173 height 24
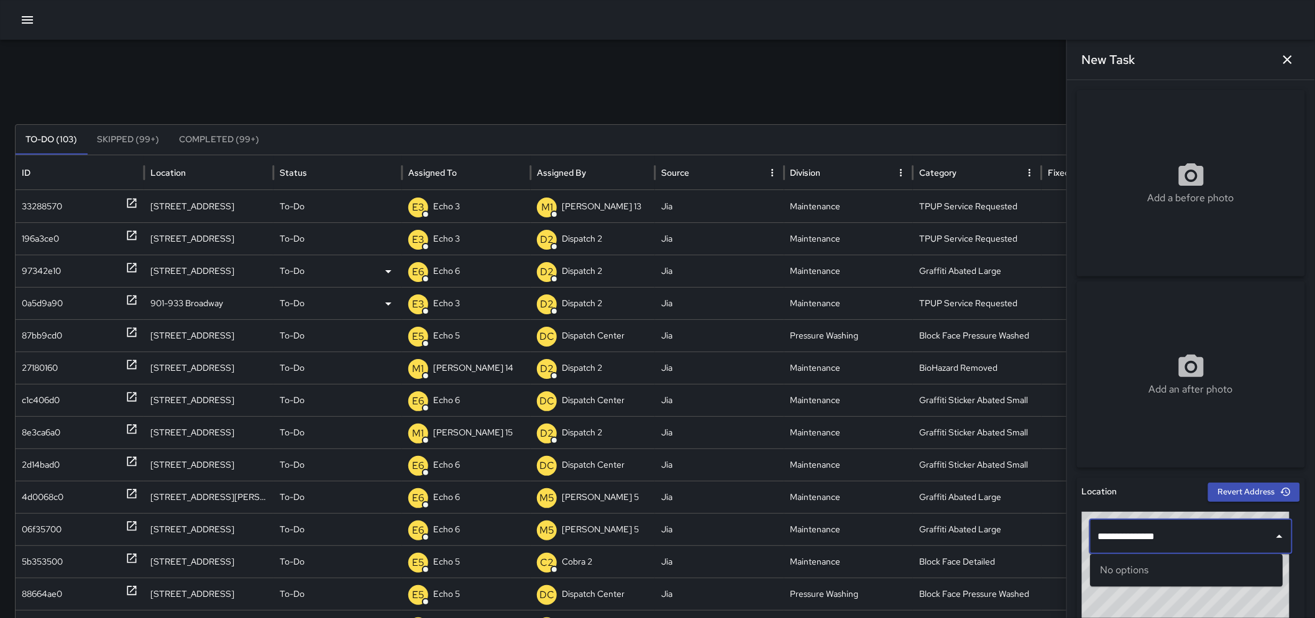
drag, startPoint x: 1202, startPoint y: 538, endPoint x: 1120, endPoint y: 546, distance: 83.0
click at [1120, 546] on input "**********" at bounding box center [1181, 537] width 173 height 24
click at [1189, 542] on input "**********" at bounding box center [1181, 537] width 173 height 24
click at [1173, 564] on span "[GEOGRAPHIC_DATA]" at bounding box center [1197, 570] width 150 height 15
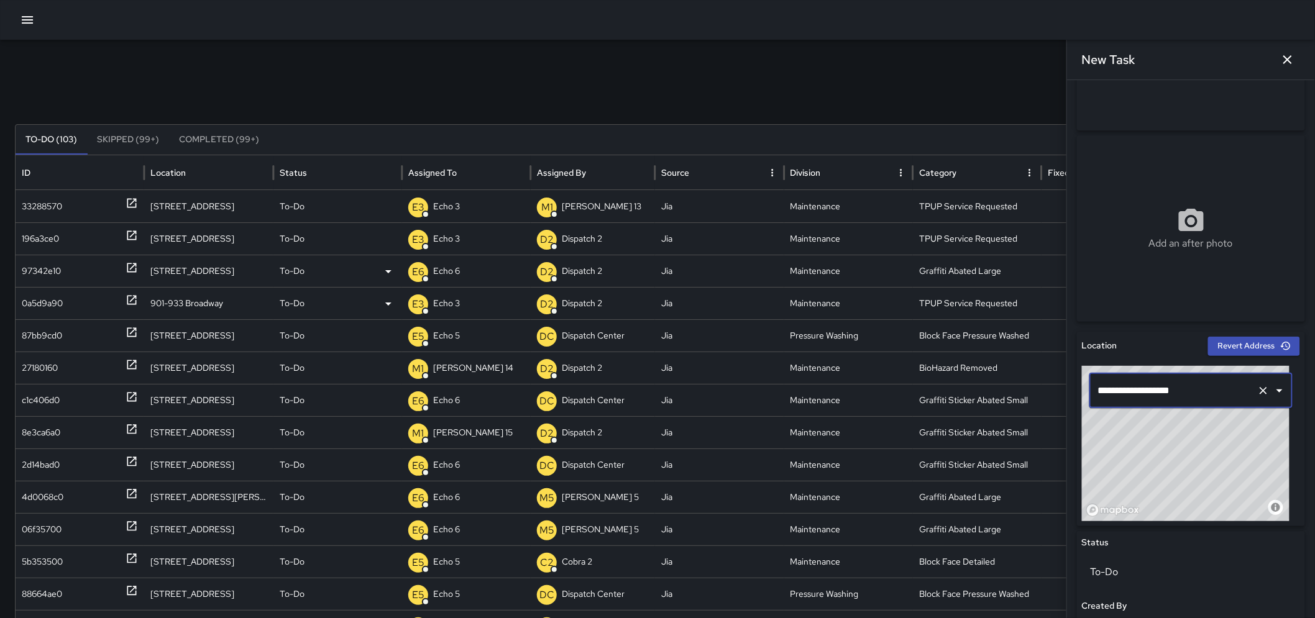
scroll to position [152, 0]
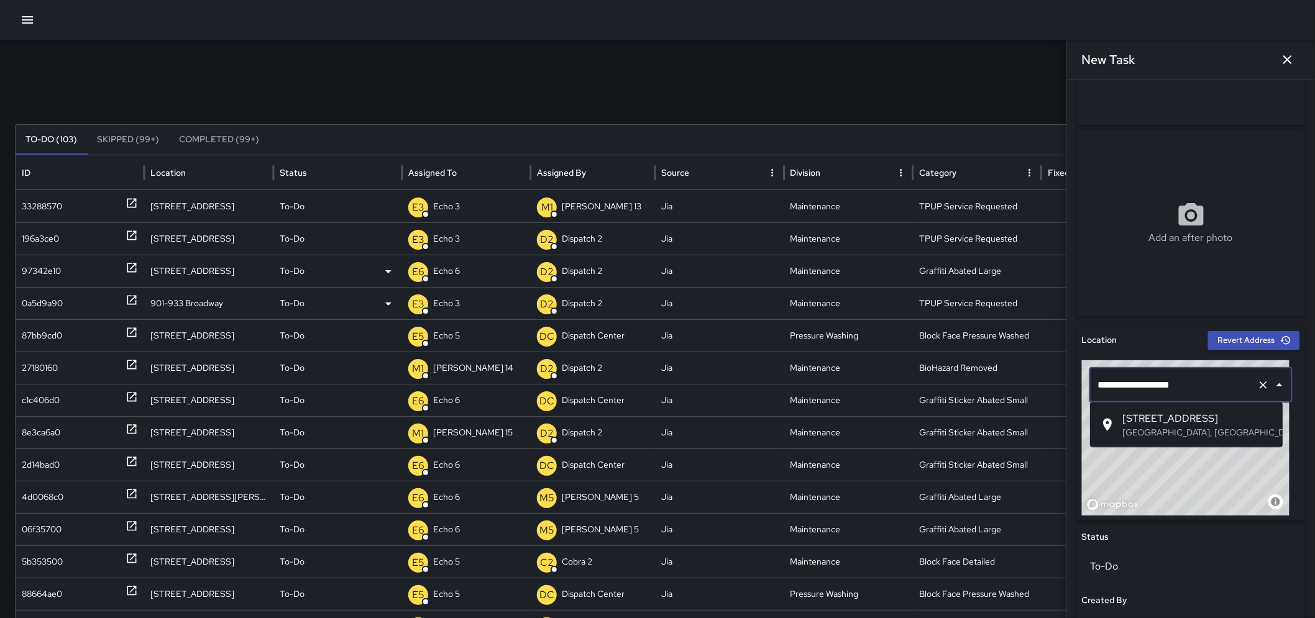
drag, startPoint x: 1213, startPoint y: 389, endPoint x: 1109, endPoint y: 391, distance: 104.4
click at [1109, 391] on input "**********" at bounding box center [1173, 385] width 157 height 24
drag, startPoint x: 1152, startPoint y: 382, endPoint x: 1088, endPoint y: 391, distance: 64.7
click at [1088, 391] on div "**********" at bounding box center [1191, 385] width 218 height 50
paste input "text"
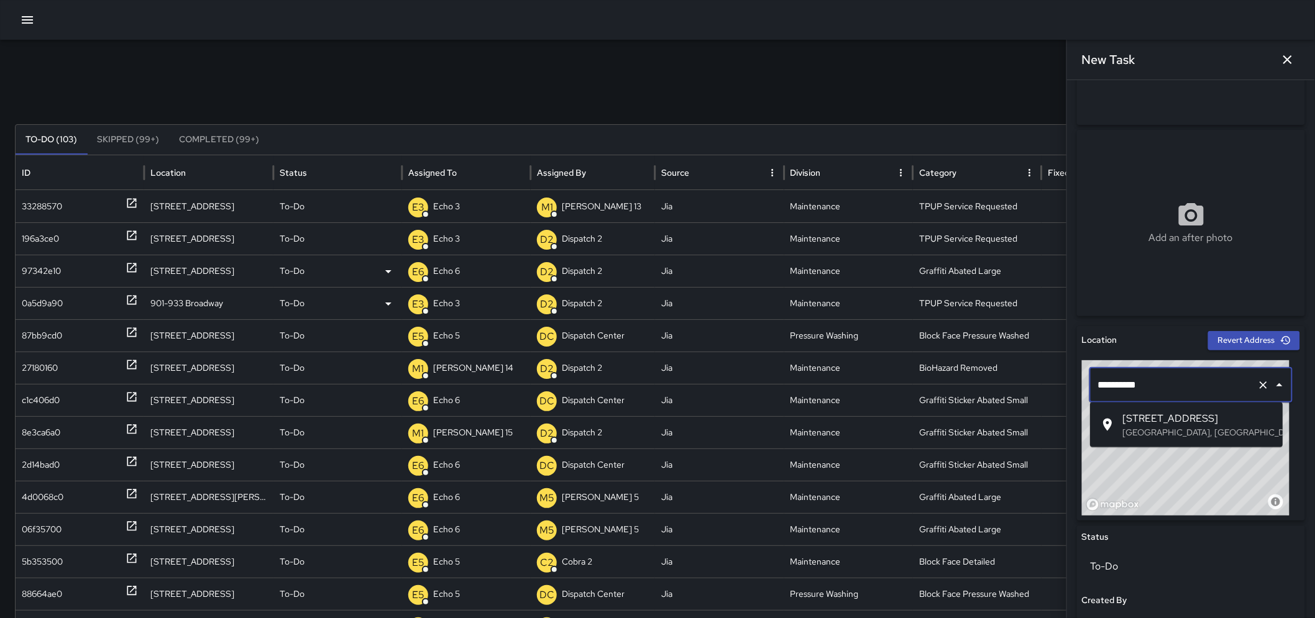
click at [1169, 414] on span "[STREET_ADDRESS]" at bounding box center [1197, 418] width 150 height 15
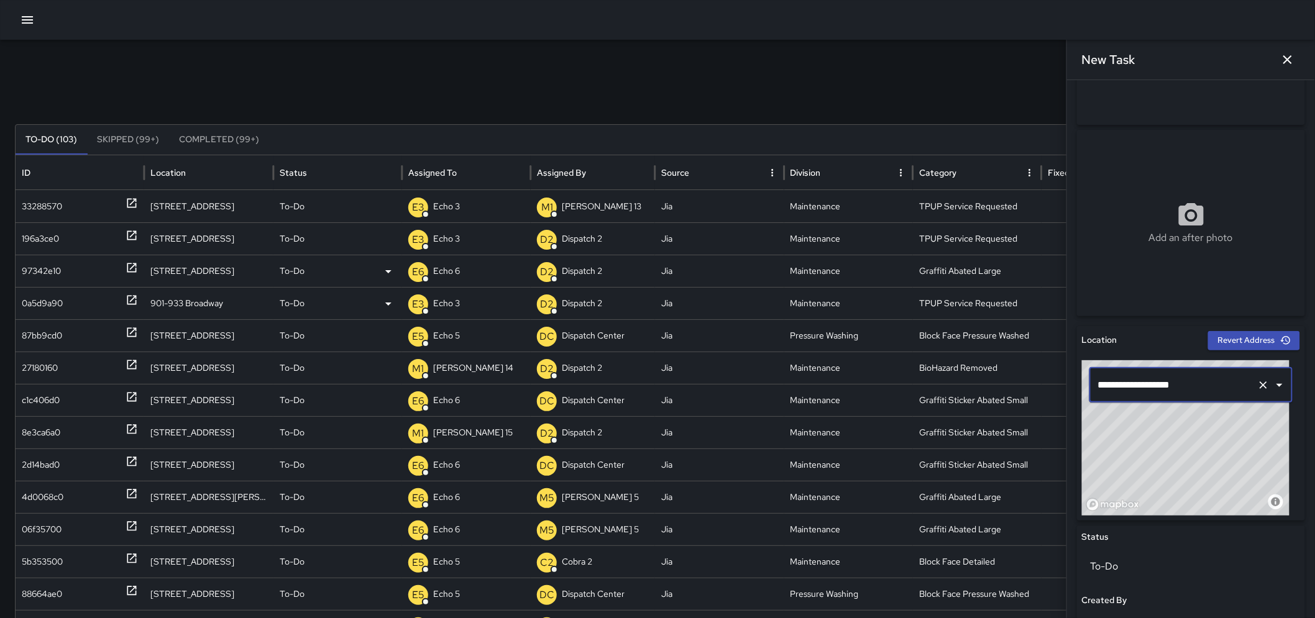
type input "**********"
click at [1260, 383] on icon "Clear" at bounding box center [1263, 385] width 7 height 7
click at [1207, 373] on input "text" at bounding box center [1173, 385] width 157 height 24
paste input "**********"
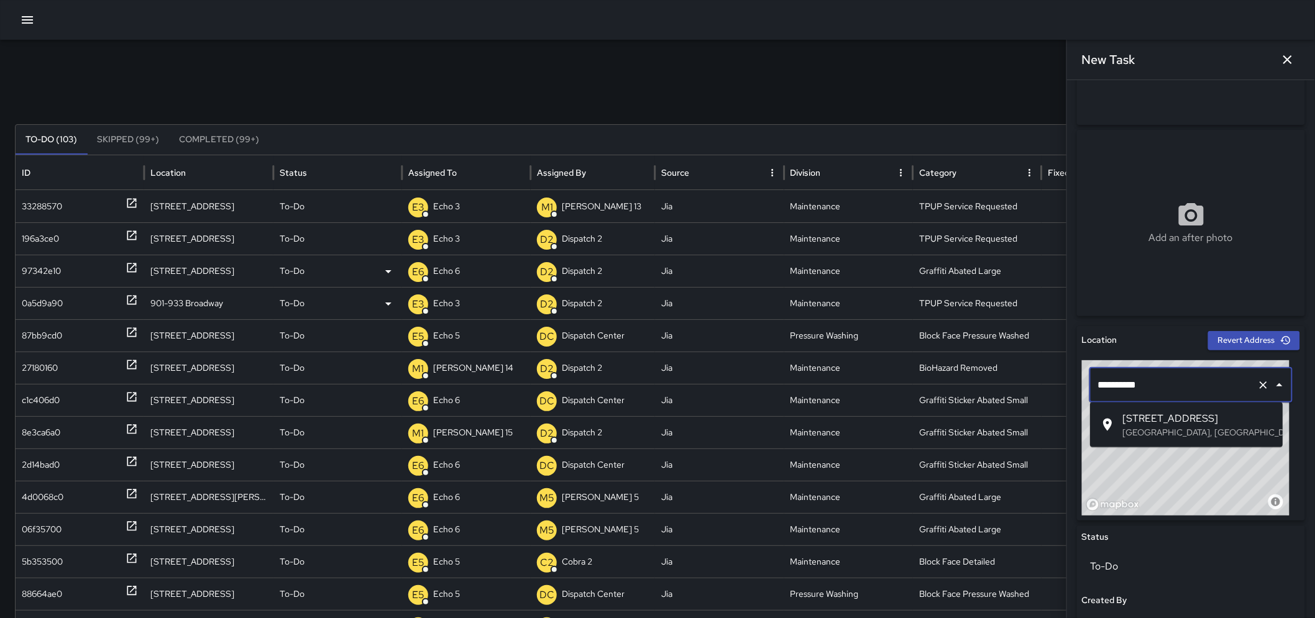
click at [1179, 417] on span "[STREET_ADDRESS]" at bounding box center [1197, 418] width 150 height 15
click at [1212, 381] on input "**********" at bounding box center [1173, 385] width 157 height 24
paste input "***"
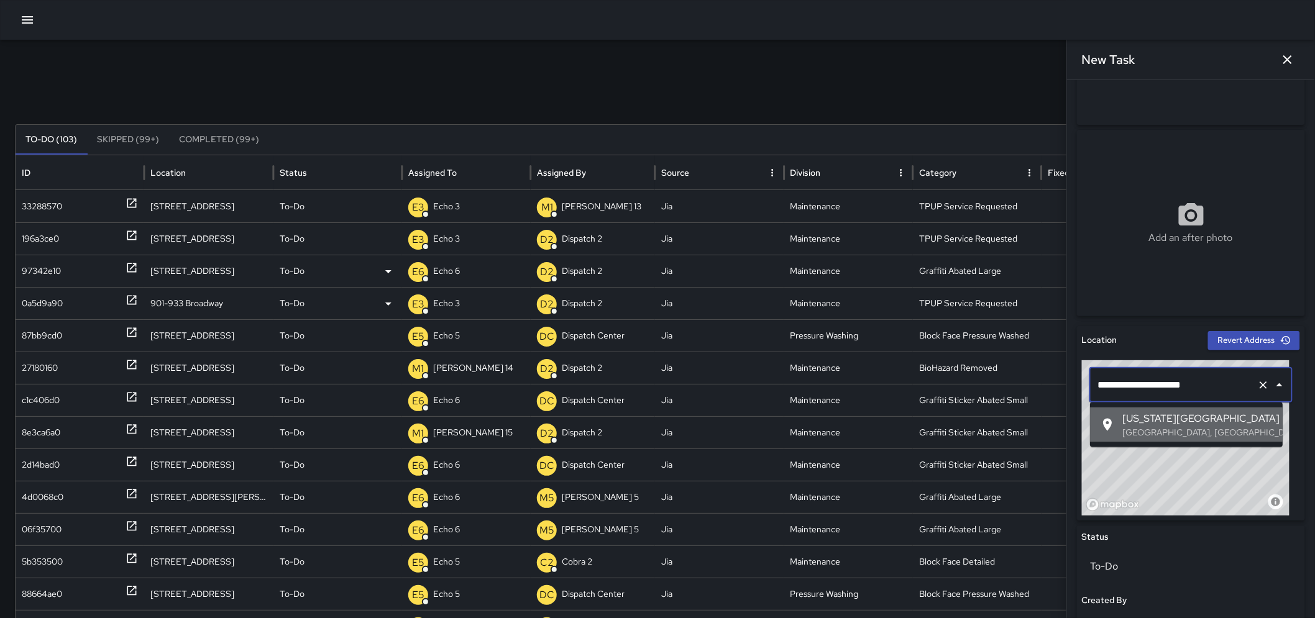
click at [1241, 417] on span "[US_STATE][GEOGRAPHIC_DATA]" at bounding box center [1197, 418] width 150 height 15
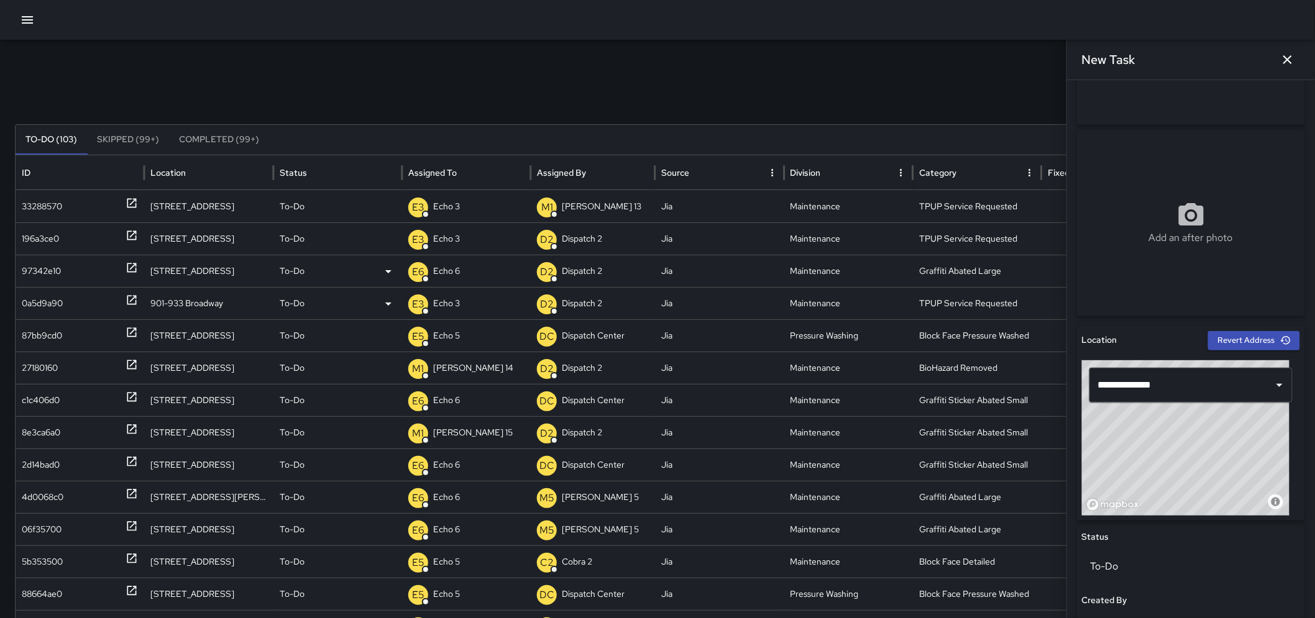
drag, startPoint x: 1185, startPoint y: 446, endPoint x: 1202, endPoint y: 450, distance: 17.9
click at [1202, 450] on div "© Mapbox © OpenStreetMap Improve this map" at bounding box center [1186, 437] width 208 height 155
drag, startPoint x: 1197, startPoint y: 450, endPoint x: 1192, endPoint y: 446, distance: 7.1
click at [1192, 446] on div "© Mapbox © OpenStreetMap Improve this map" at bounding box center [1186, 437] width 208 height 155
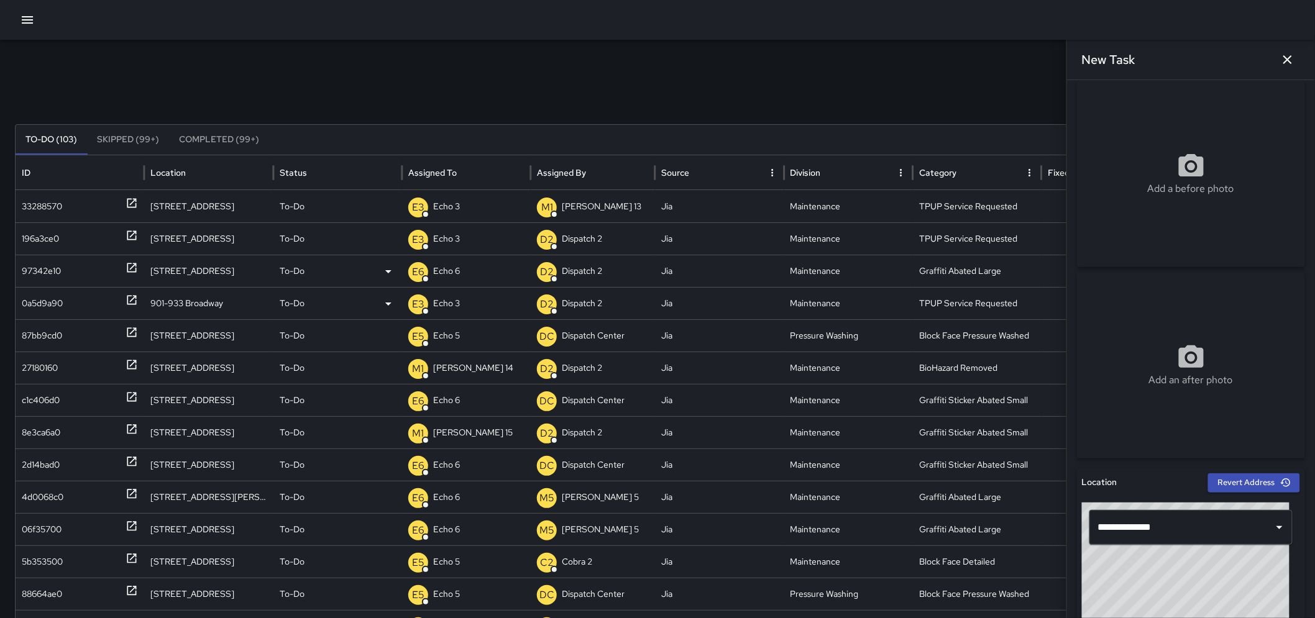
scroll to position [0, 0]
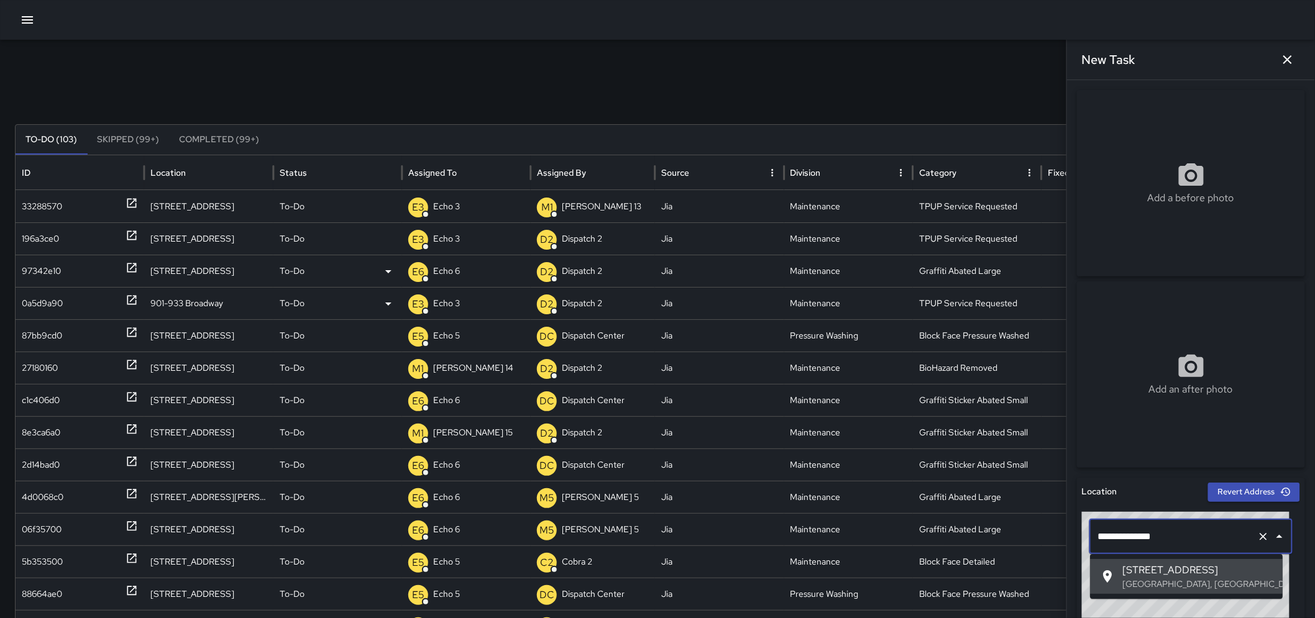
drag, startPoint x: 1225, startPoint y: 541, endPoint x: 1074, endPoint y: 526, distance: 151.7
click at [1074, 526] on div "**********" at bounding box center [1191, 349] width 248 height 538
paste input "********"
click at [1222, 569] on span "[US_STATE][GEOGRAPHIC_DATA]" at bounding box center [1197, 570] width 150 height 15
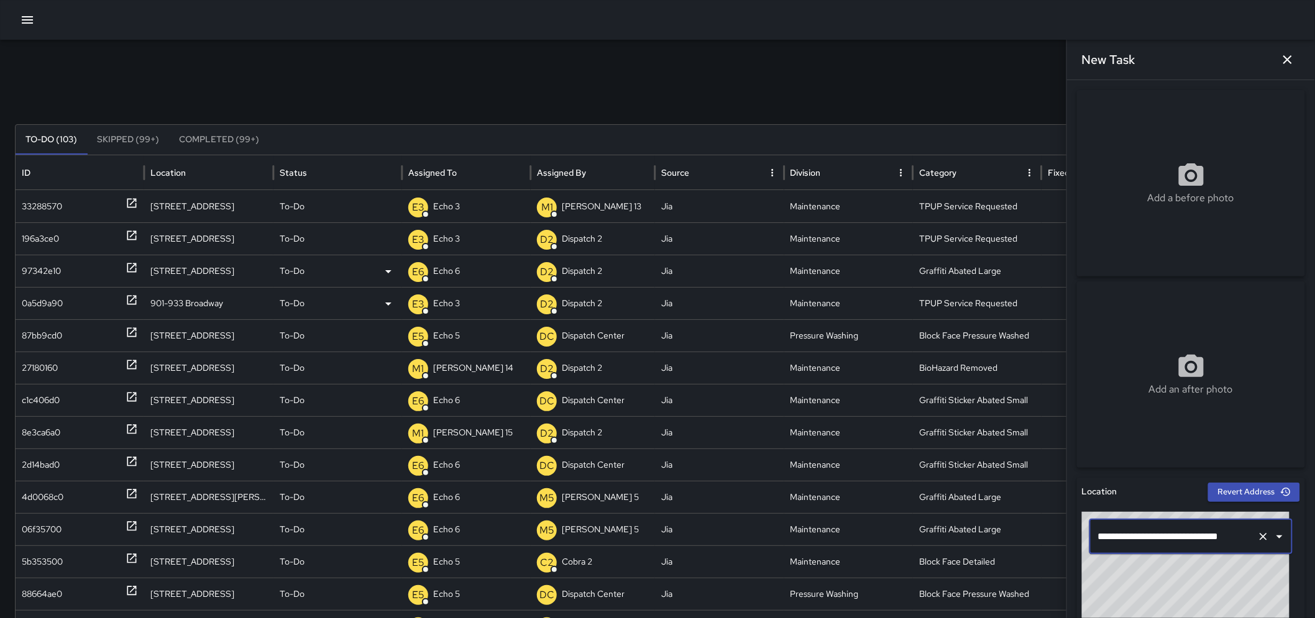
type input "**********"
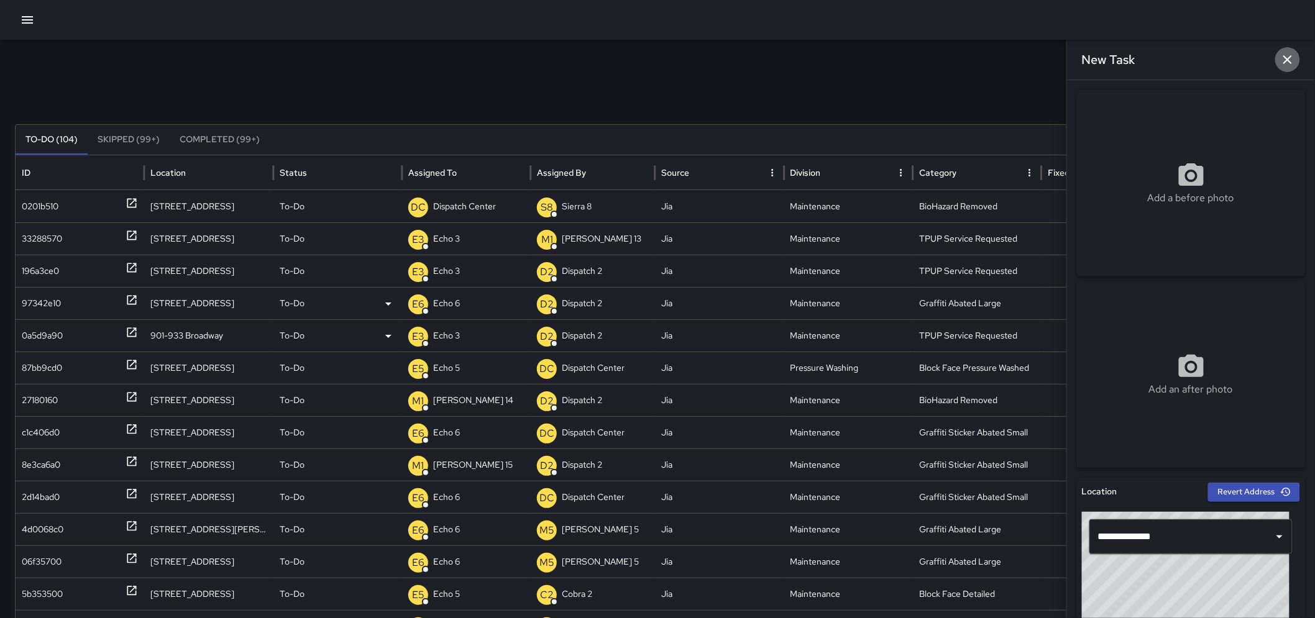
click at [1288, 59] on icon "button" at bounding box center [1287, 59] width 9 height 9
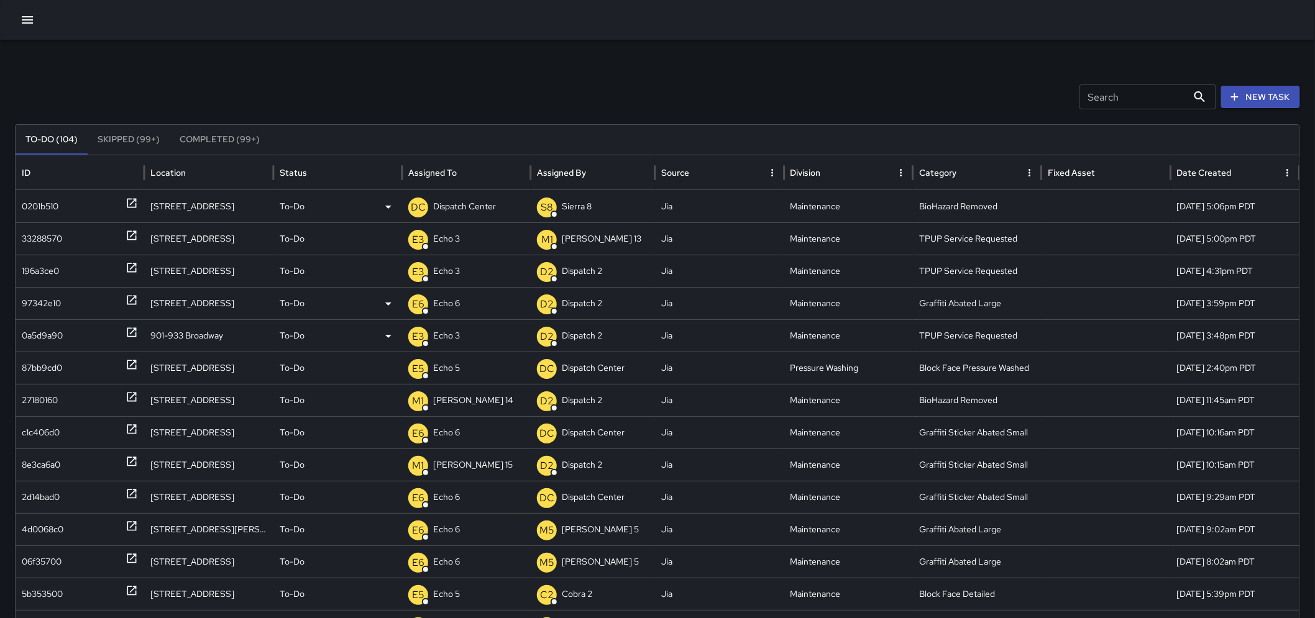
click at [126, 197] on div "0201b510" at bounding box center [80, 207] width 116 height 32
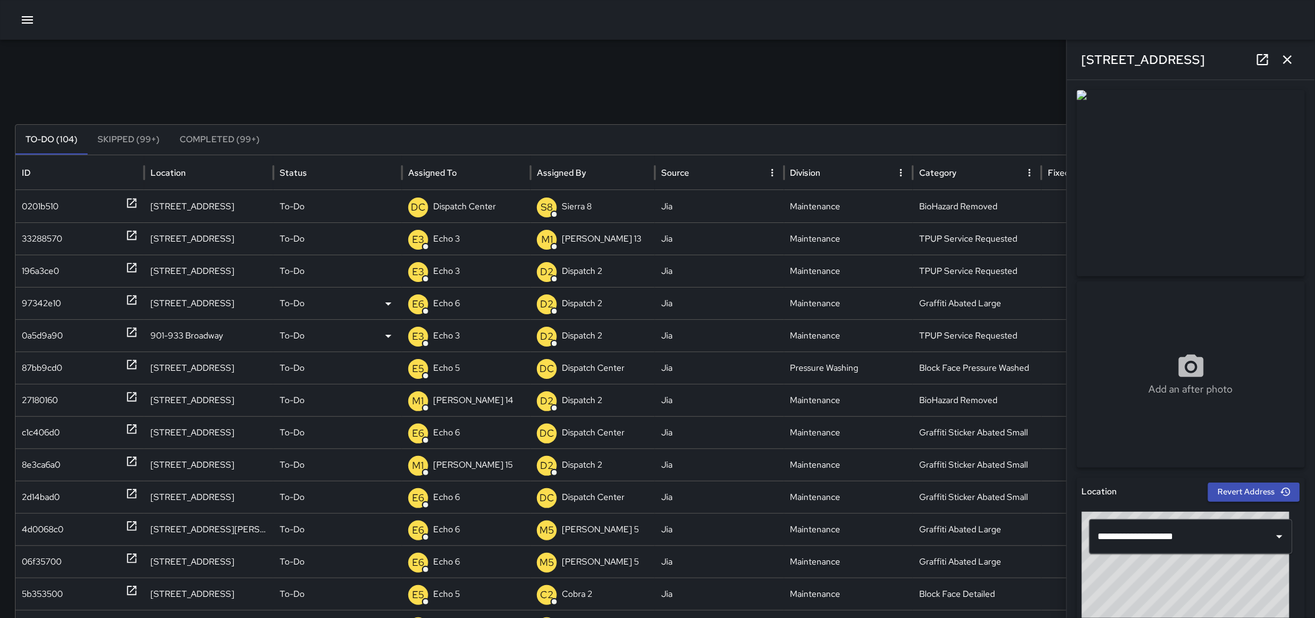
drag, startPoint x: 1218, startPoint y: 62, endPoint x: 1082, endPoint y: 70, distance: 136.3
click at [1082, 70] on div "[STREET_ADDRESS]" at bounding box center [1191, 60] width 248 height 40
copy h6 "[STREET_ADDRESS]"
click at [468, 196] on p "Dispatch Center" at bounding box center [464, 207] width 63 height 32
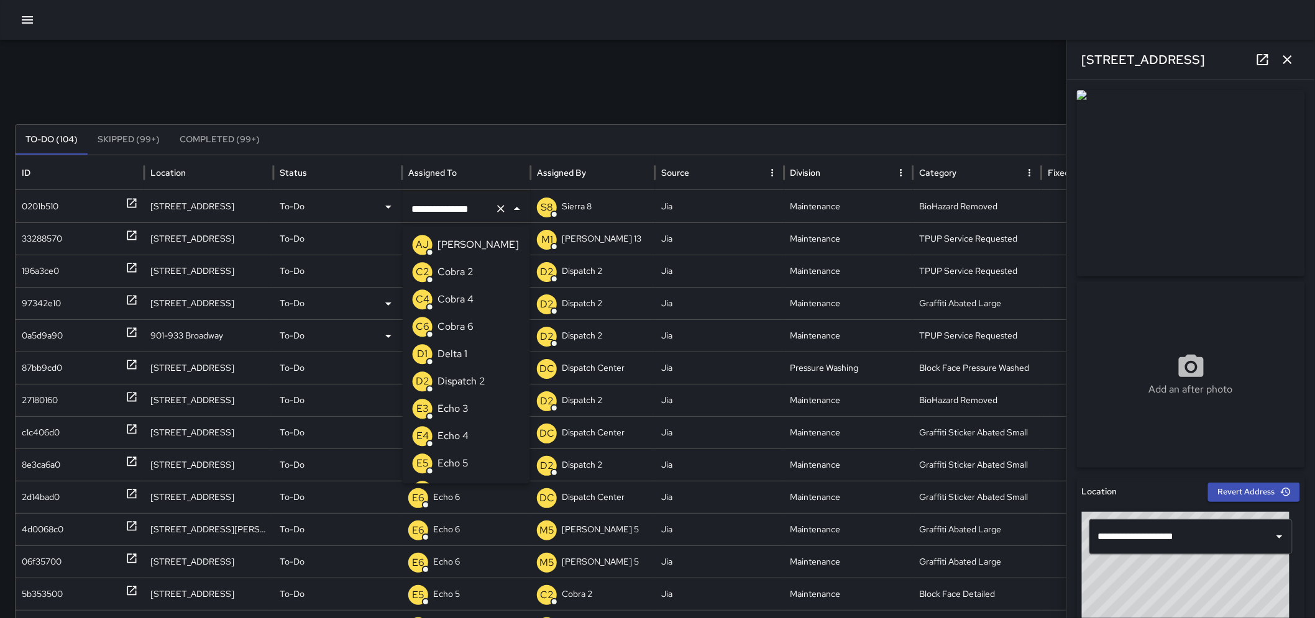
scroll to position [891, 0]
click at [505, 203] on icon "Clear" at bounding box center [501, 209] width 12 height 12
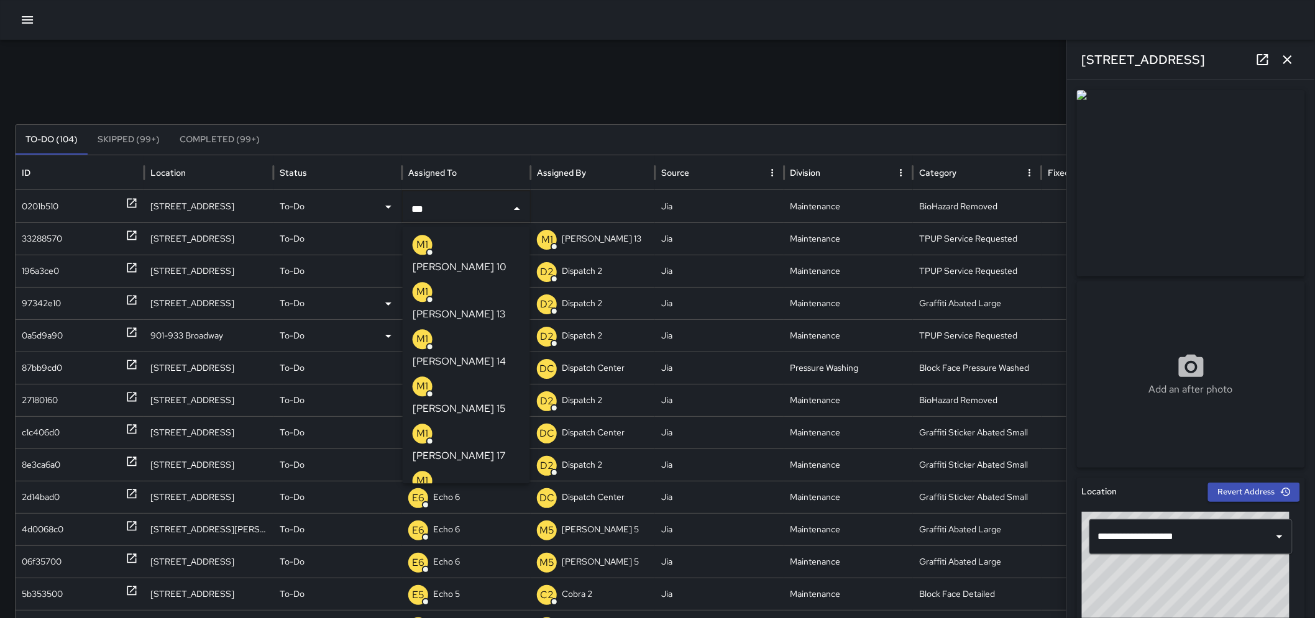
type input "****"
click at [482, 237] on li "M1 [PERSON_NAME] 10" at bounding box center [466, 254] width 127 height 47
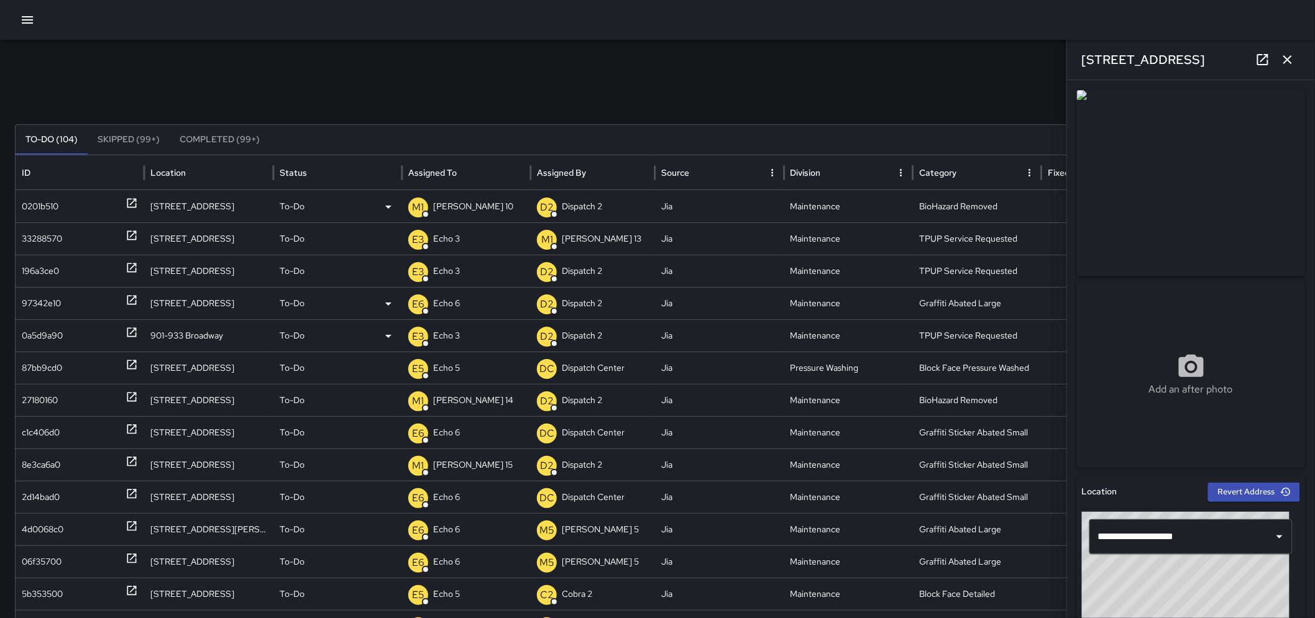
click at [1283, 60] on icon "button" at bounding box center [1287, 59] width 15 height 15
